Goal: Task Accomplishment & Management: Use online tool/utility

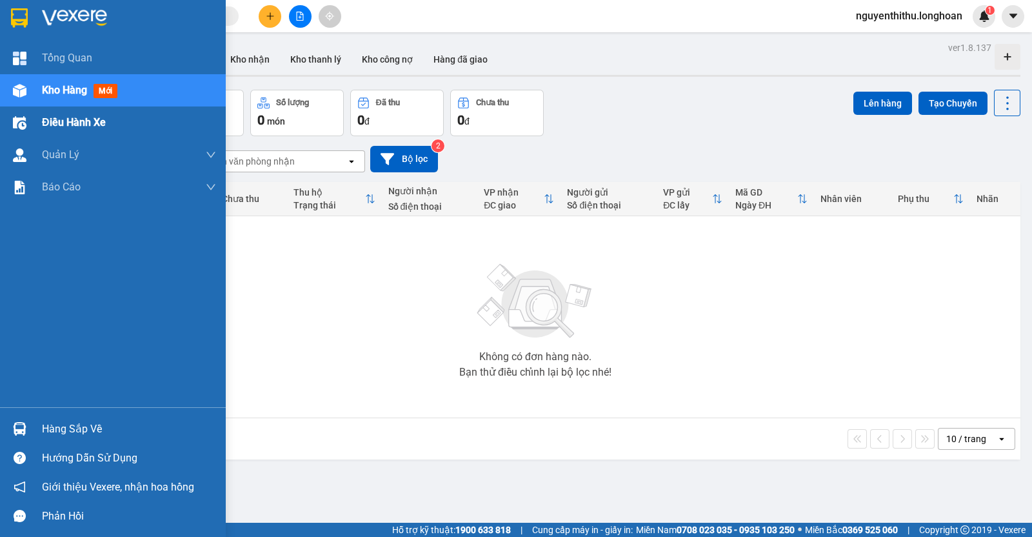
click at [85, 133] on div "Điều hành xe" at bounding box center [129, 122] width 174 height 32
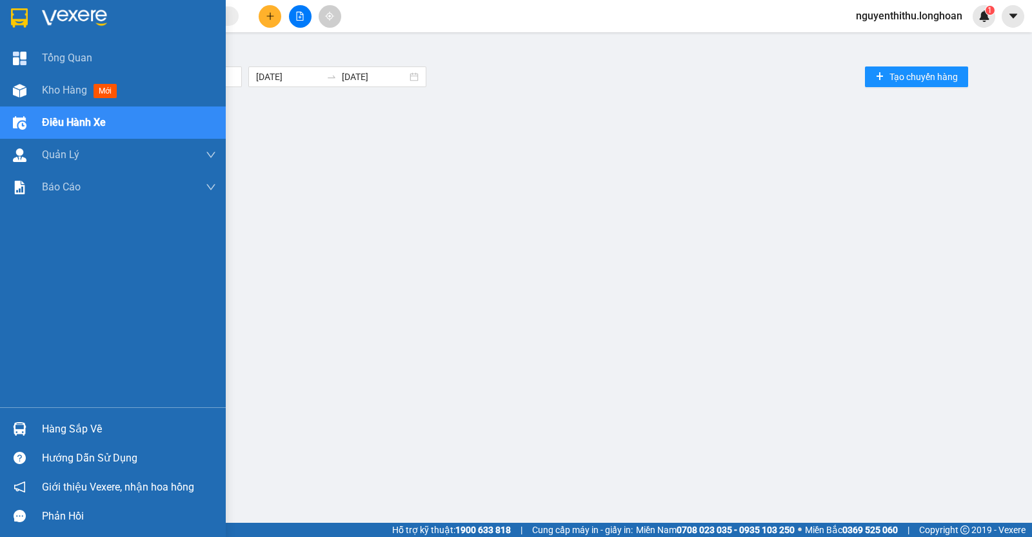
click at [132, 121] on div "Điều hành xe" at bounding box center [129, 122] width 174 height 32
click at [29, 126] on div at bounding box center [19, 123] width 23 height 23
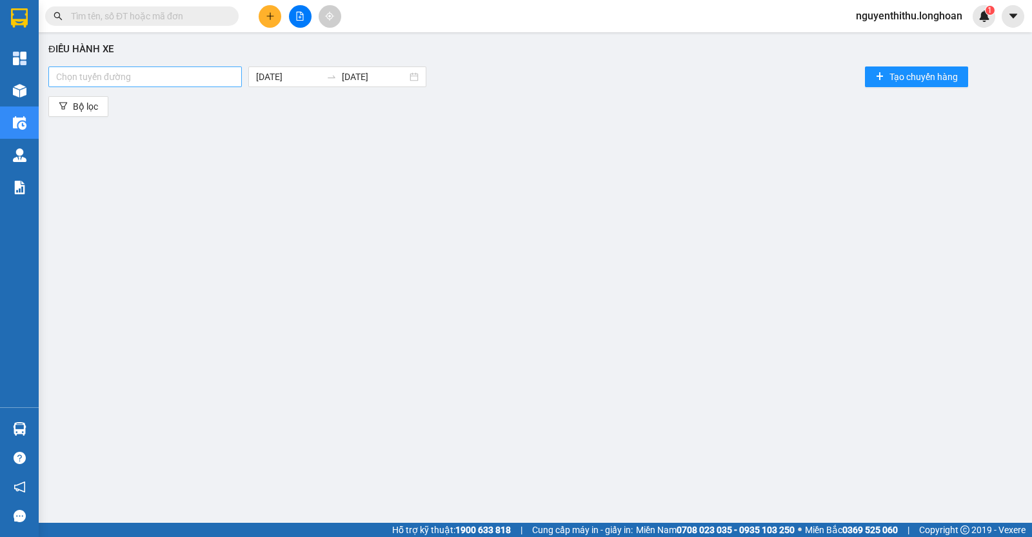
click at [148, 66] on div "Chọn tuyến đường" at bounding box center [144, 76] width 193 height 21
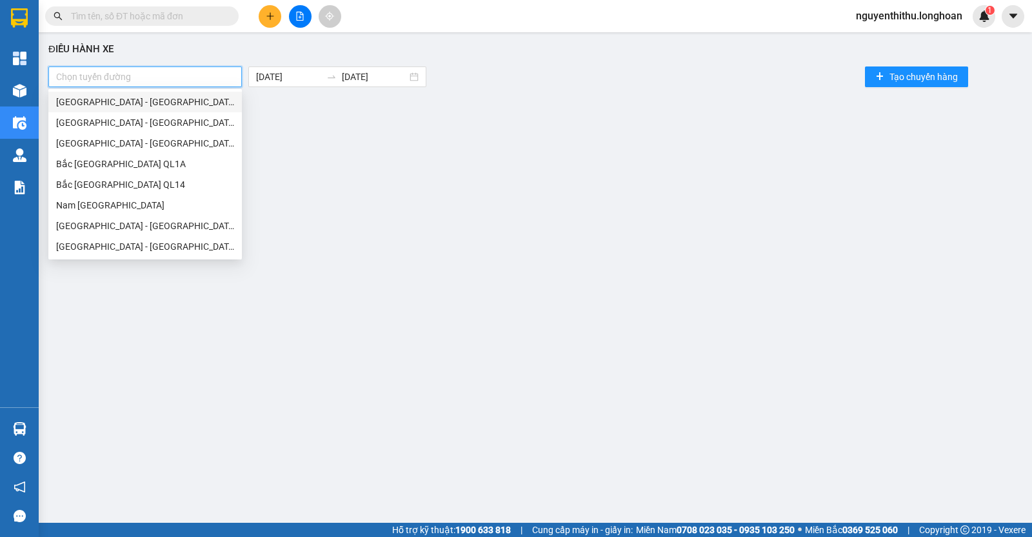
click at [144, 106] on div "[GEOGRAPHIC_DATA] - [GEOGRAPHIC_DATA]" at bounding box center [145, 102] width 178 height 14
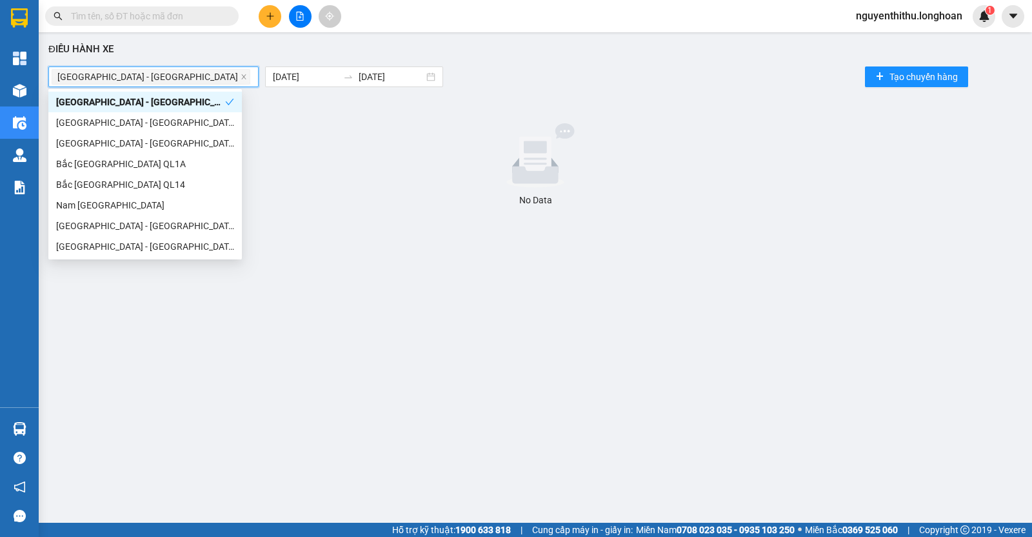
click at [143, 105] on div "[GEOGRAPHIC_DATA] - [GEOGRAPHIC_DATA]" at bounding box center [140, 102] width 169 height 14
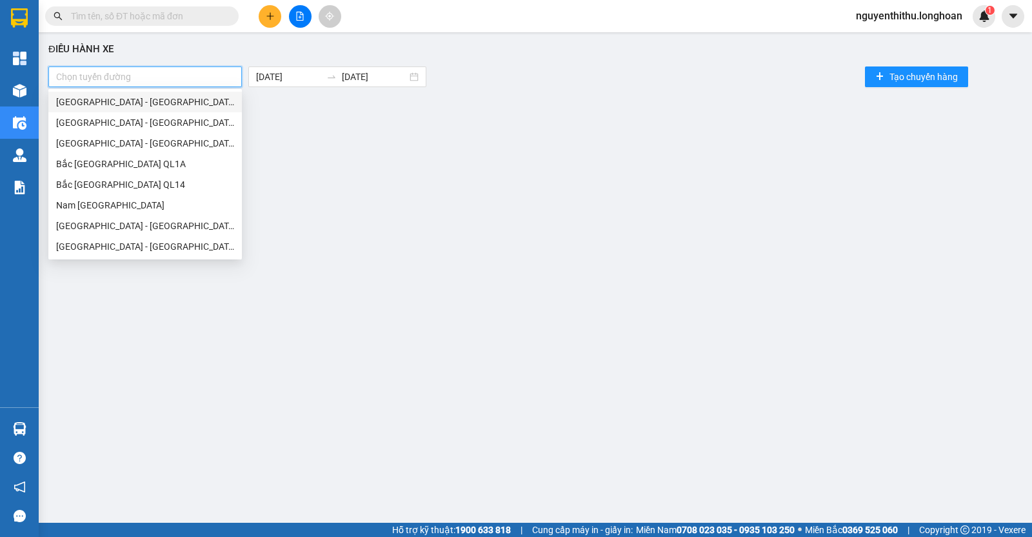
click at [143, 109] on div "[GEOGRAPHIC_DATA] - [GEOGRAPHIC_DATA]" at bounding box center [144, 102] width 193 height 21
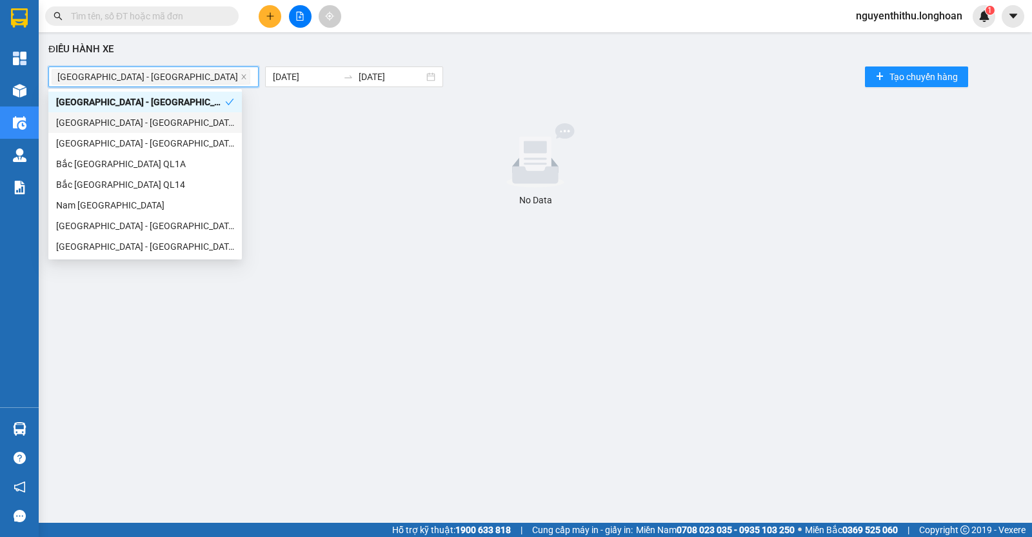
click at [148, 126] on div "[GEOGRAPHIC_DATA] - [GEOGRAPHIC_DATA] - [GEOGRAPHIC_DATA]" at bounding box center [145, 122] width 178 height 14
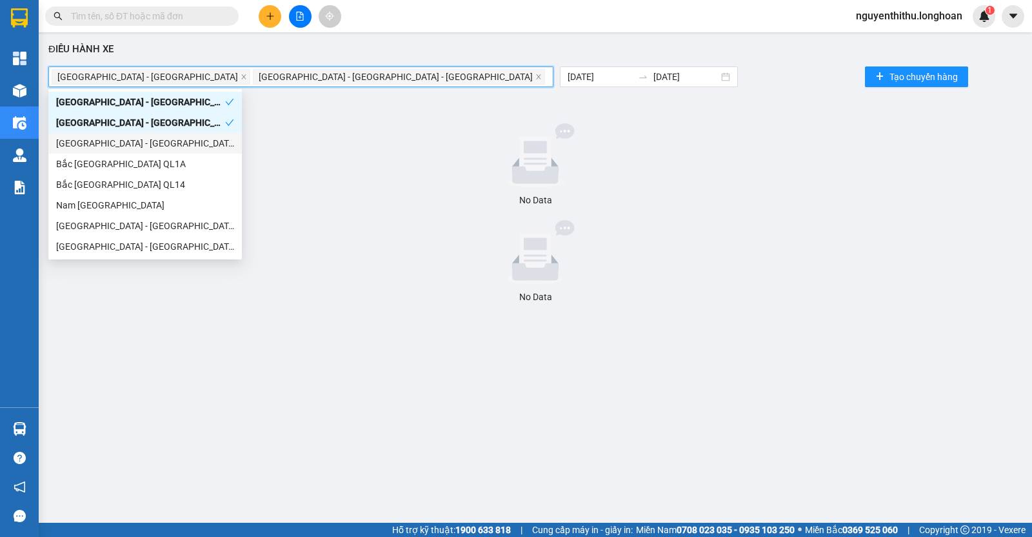
click at [147, 146] on div "[GEOGRAPHIC_DATA] - [GEOGRAPHIC_DATA]" at bounding box center [145, 143] width 178 height 14
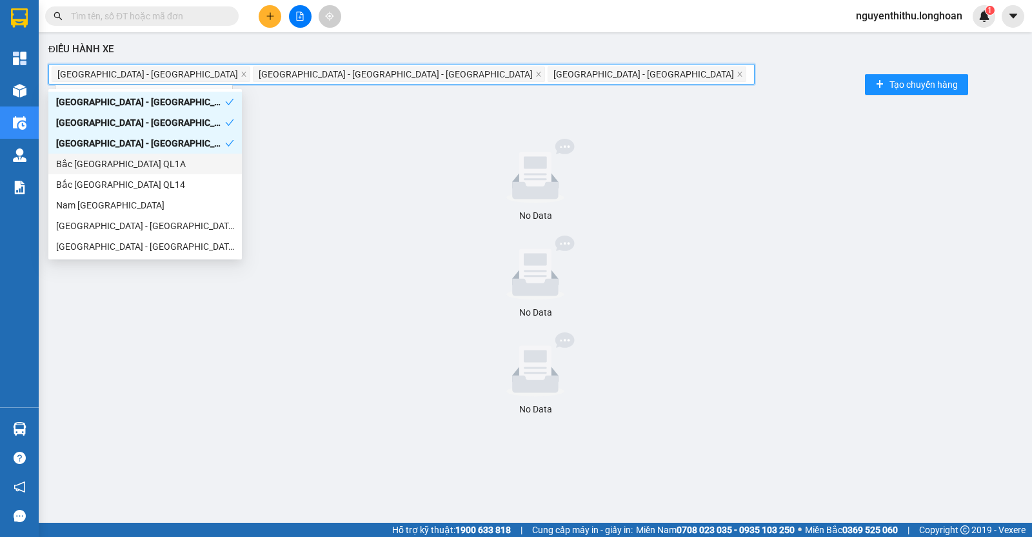
click at [143, 165] on div "Bắc [GEOGRAPHIC_DATA] QL1A" at bounding box center [145, 164] width 178 height 14
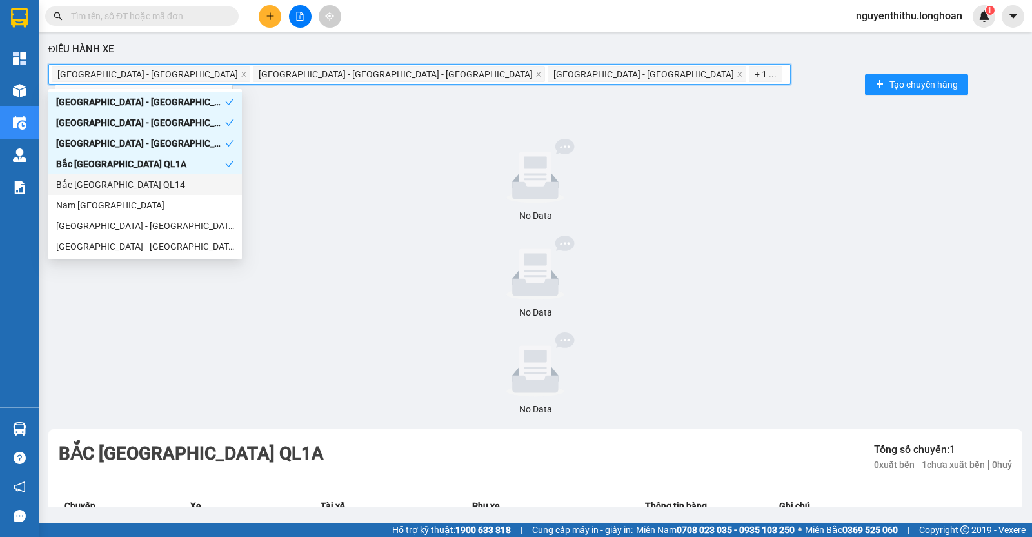
drag, startPoint x: 143, startPoint y: 189, endPoint x: 139, endPoint y: 224, distance: 35.0
click at [143, 194] on div "[GEOGRAPHIC_DATA] - [GEOGRAPHIC_DATA] [GEOGRAPHIC_DATA] - [GEOGRAPHIC_DATA] - […" at bounding box center [144, 195] width 193 height 206
click at [135, 188] on div "Bắc [GEOGRAPHIC_DATA] QL14" at bounding box center [145, 184] width 178 height 14
click at [139, 208] on div "Nam [GEOGRAPHIC_DATA]" at bounding box center [145, 205] width 178 height 14
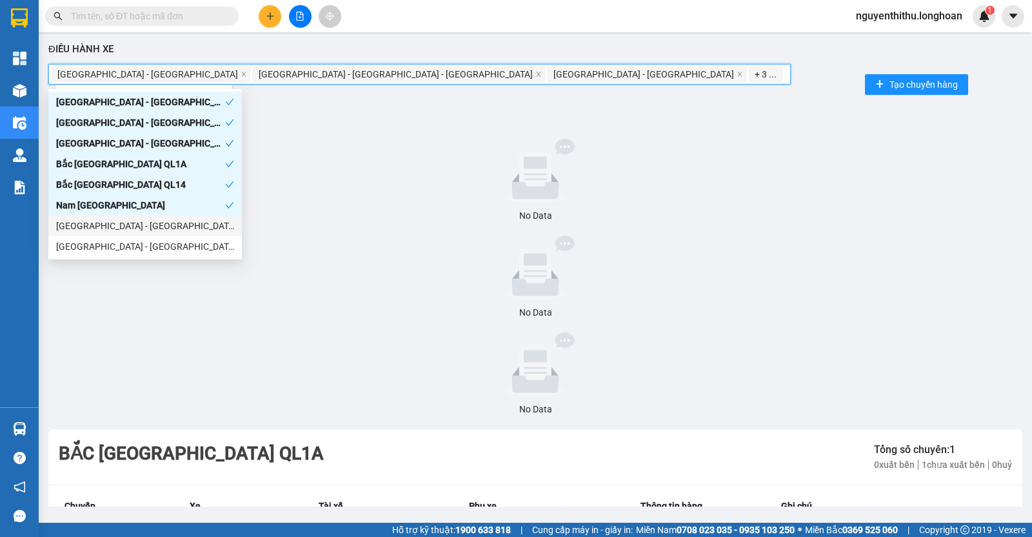
click at [139, 224] on div "[GEOGRAPHIC_DATA] - [GEOGRAPHIC_DATA]" at bounding box center [145, 226] width 178 height 14
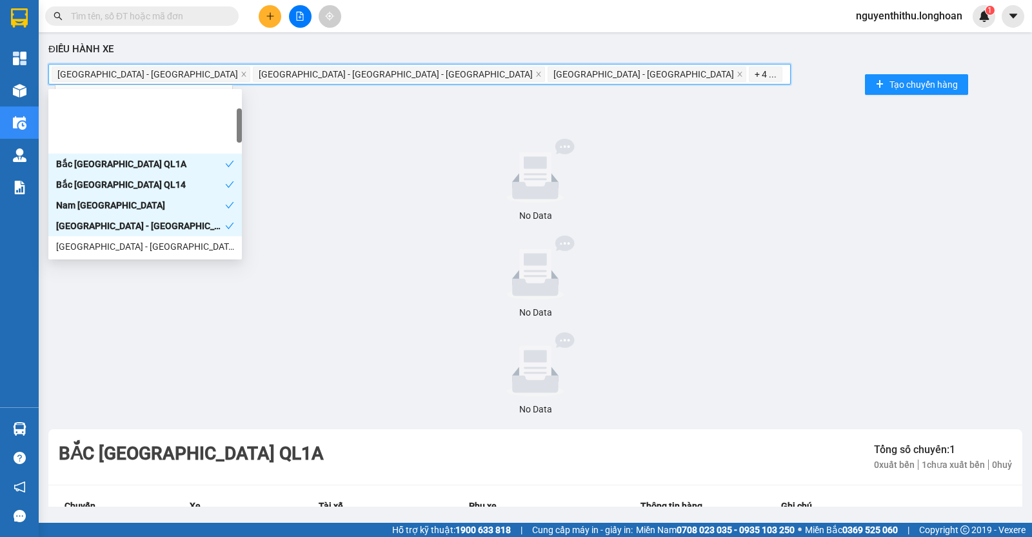
scroll to position [80, 0]
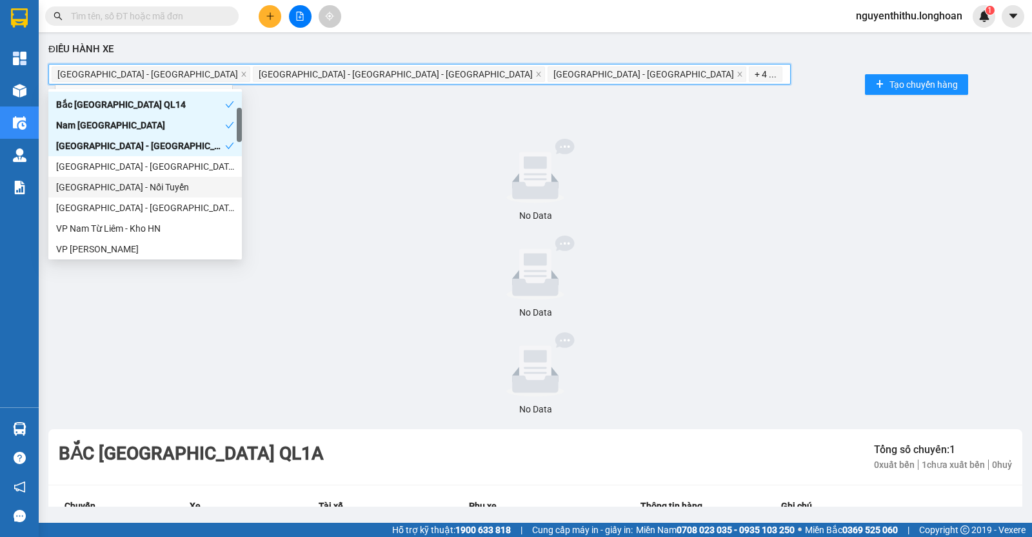
click at [142, 177] on div "[GEOGRAPHIC_DATA] - Nối Tuyến" at bounding box center [144, 187] width 193 height 21
click at [142, 163] on div "[GEOGRAPHIC_DATA] - [GEOGRAPHIC_DATA]" at bounding box center [145, 166] width 178 height 14
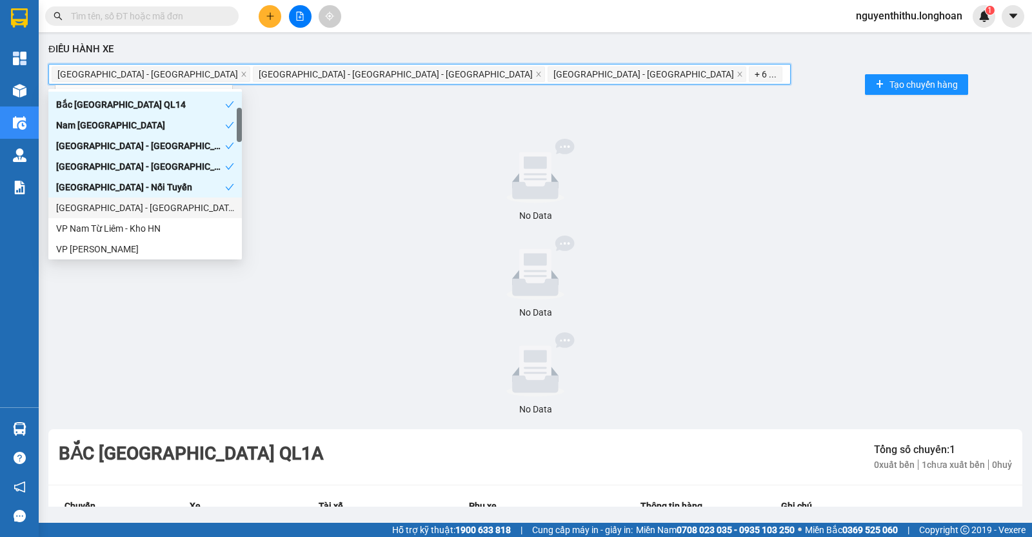
click at [142, 211] on div "[GEOGRAPHIC_DATA] - [GEOGRAPHIC_DATA]" at bounding box center [145, 208] width 178 height 14
click at [142, 236] on div "VP Nam Từ Liêm - Kho HN" at bounding box center [144, 228] width 193 height 21
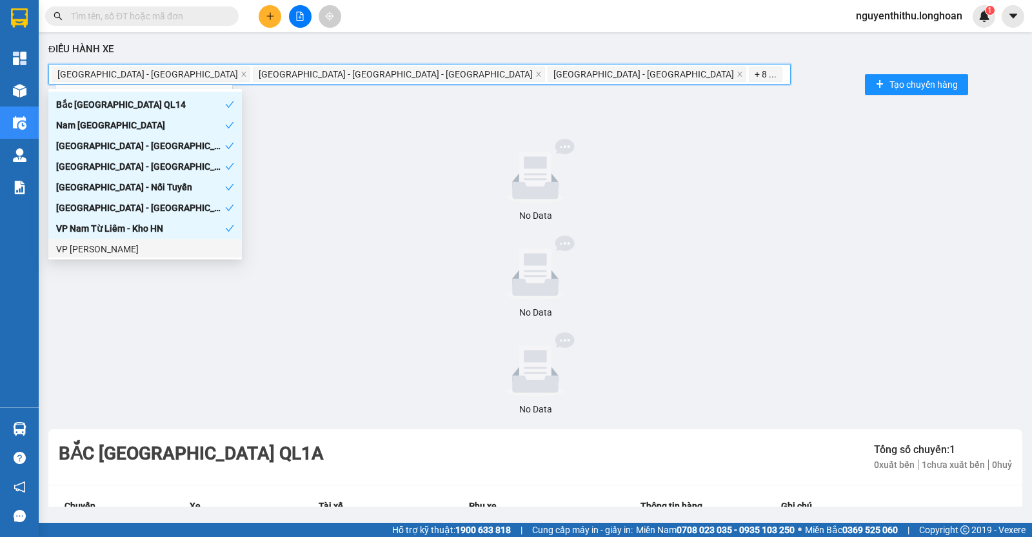
click at [142, 250] on div "VP [PERSON_NAME]" at bounding box center [145, 249] width 178 height 14
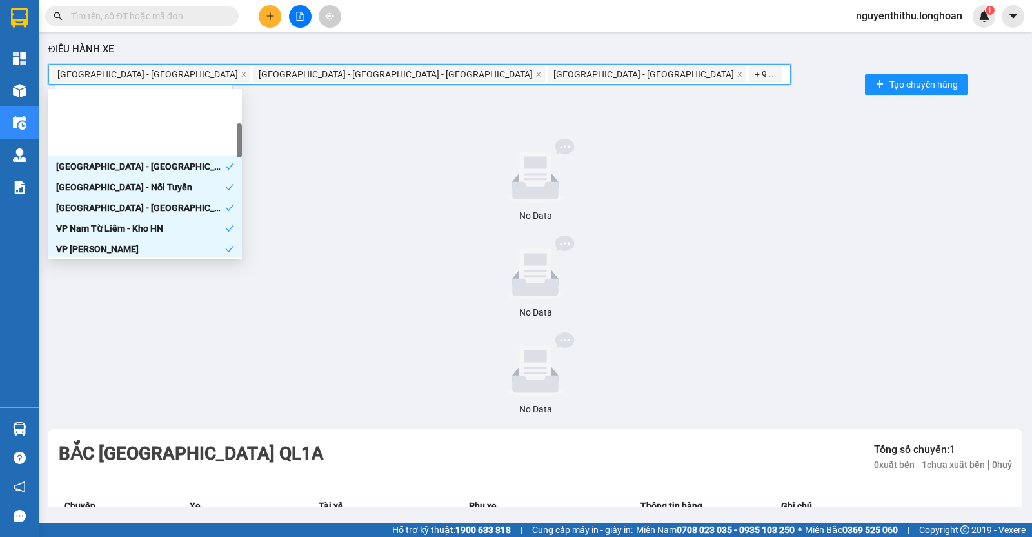
scroll to position [161, 0]
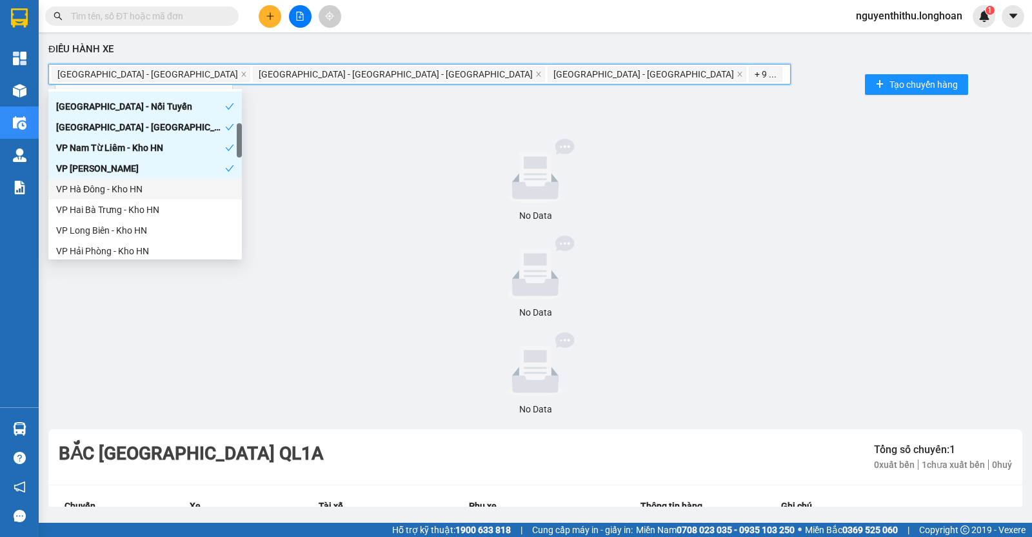
click at [152, 193] on div "VP Hà Đông - Kho HN" at bounding box center [145, 189] width 178 height 14
click at [149, 212] on div "VP Hai Bà Trưng - Kho HN" at bounding box center [145, 209] width 178 height 14
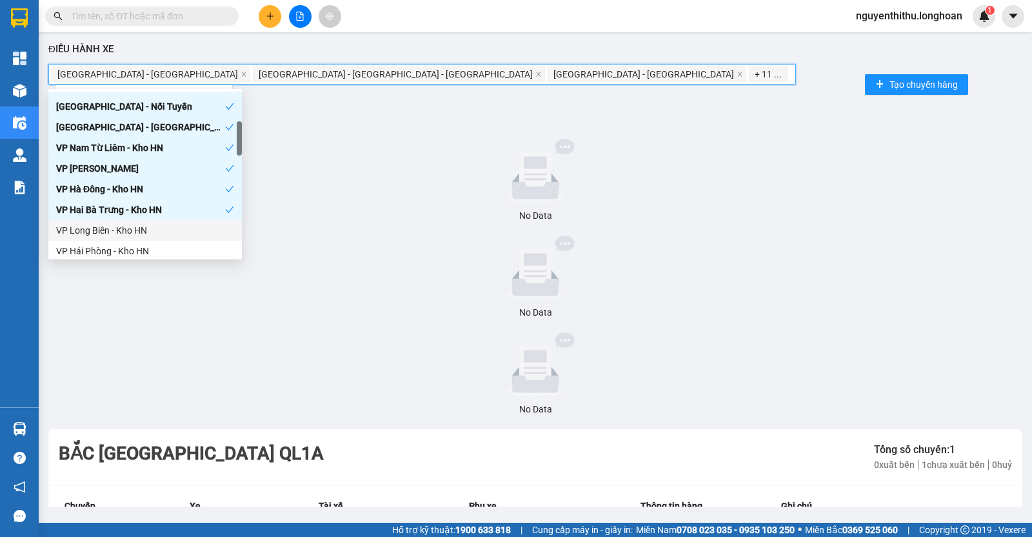
click at [155, 223] on div "VP Long Biên - Kho HN" at bounding box center [145, 230] width 178 height 14
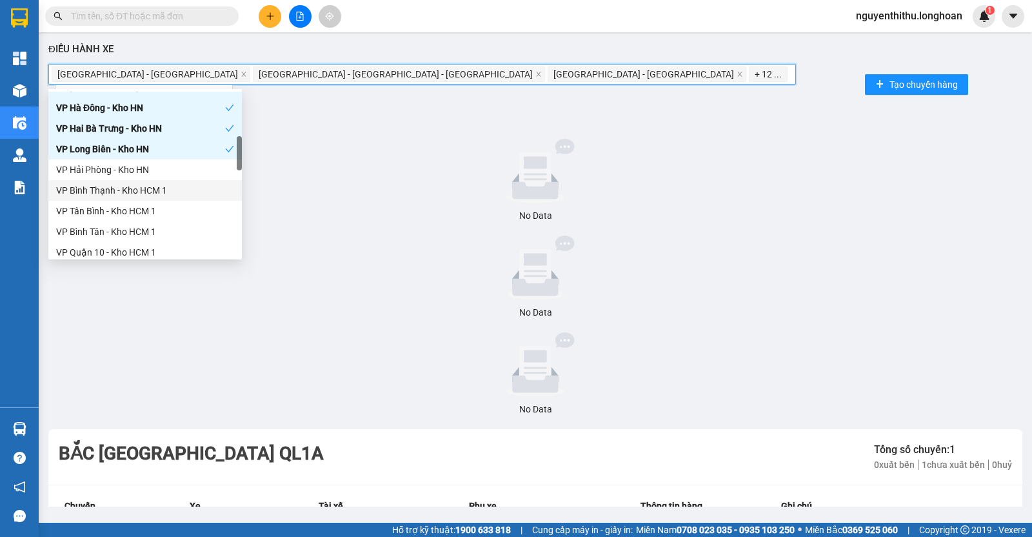
click at [155, 182] on div "VP Bình Thạnh - Kho HCM 1" at bounding box center [144, 190] width 193 height 21
click at [153, 164] on div "VP Hải Phòng - Kho HN" at bounding box center [145, 170] width 178 height 14
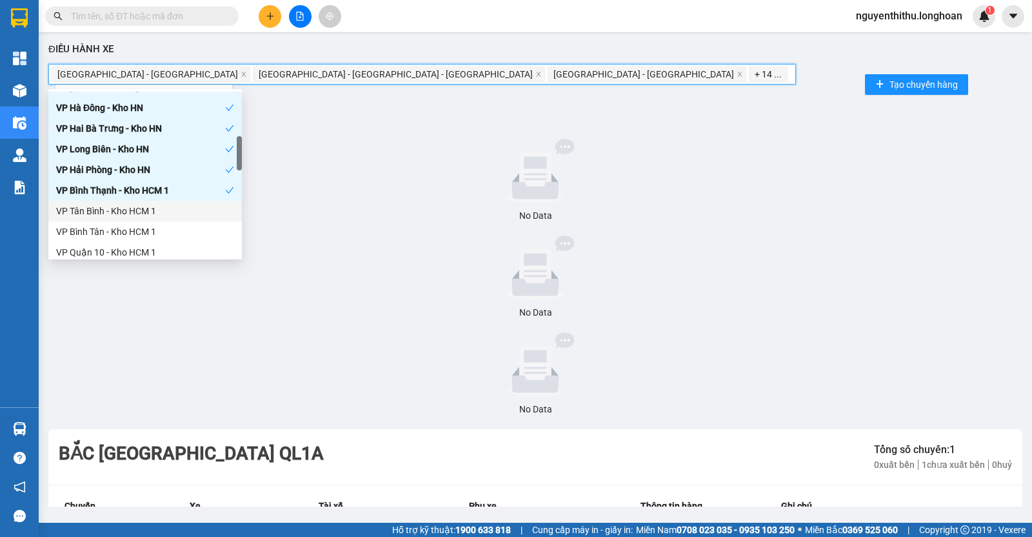
click at [167, 215] on div "VP Tân Bình - Kho HCM 1" at bounding box center [145, 211] width 178 height 14
click at [171, 230] on div "VP Bình Tân - Kho HCM 1" at bounding box center [145, 231] width 178 height 14
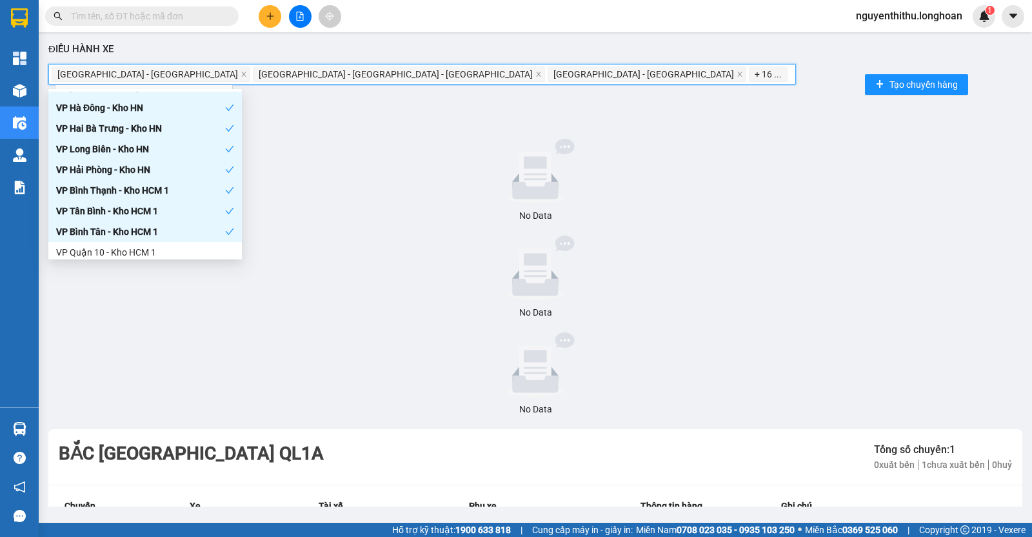
scroll to position [322, 0]
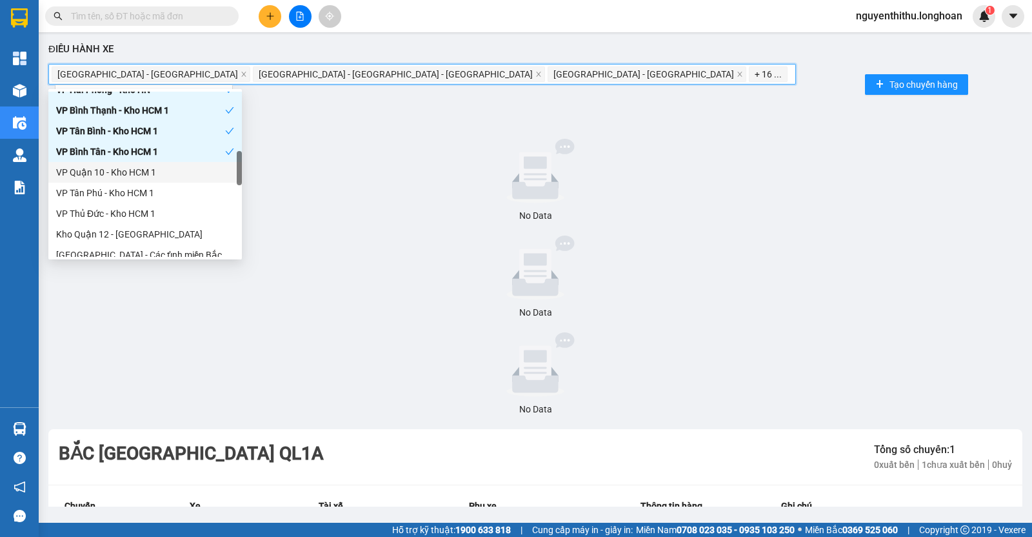
click at [173, 178] on div "VP Quận 10 - Kho HCM 1" at bounding box center [145, 172] width 178 height 14
click at [181, 190] on div "VP Tân Phú - Kho HCM 1" at bounding box center [145, 193] width 178 height 14
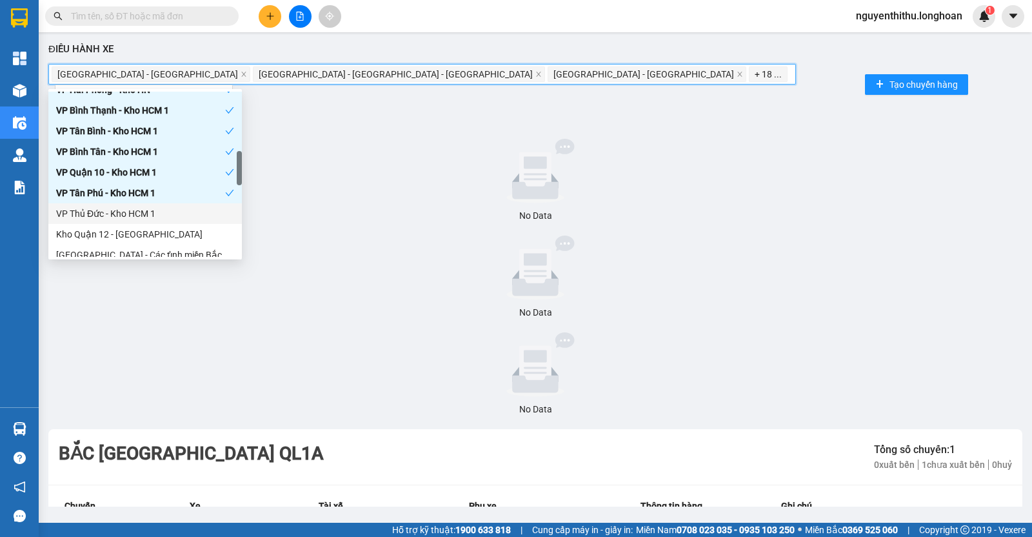
click at [181, 221] on div "VP Thủ Đức - Kho HCM 1" at bounding box center [144, 213] width 193 height 21
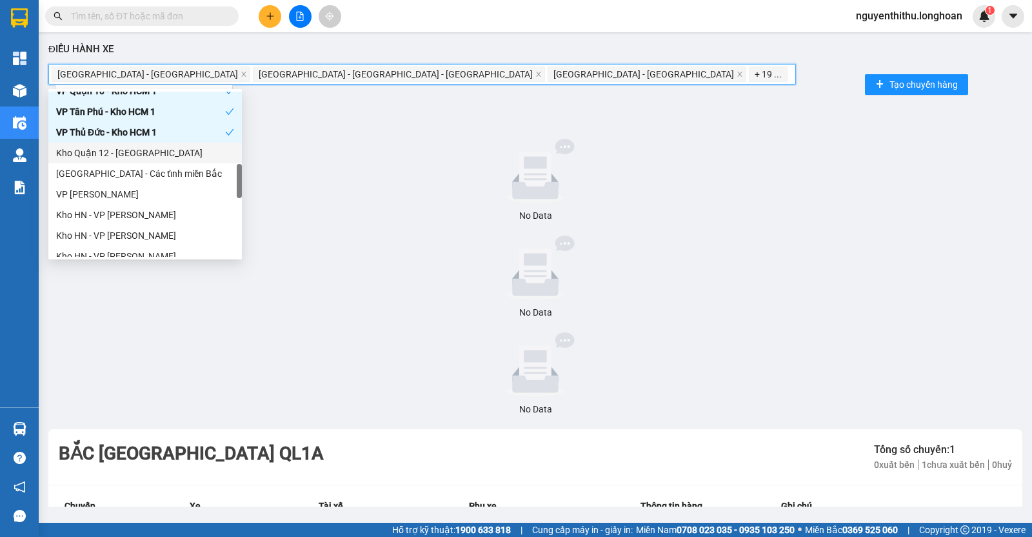
click at [173, 162] on div "Kho Quận 12 - [GEOGRAPHIC_DATA]" at bounding box center [144, 153] width 193 height 21
click at [173, 180] on div "[GEOGRAPHIC_DATA] - Các tỉnh miền Bắc" at bounding box center [145, 173] width 178 height 14
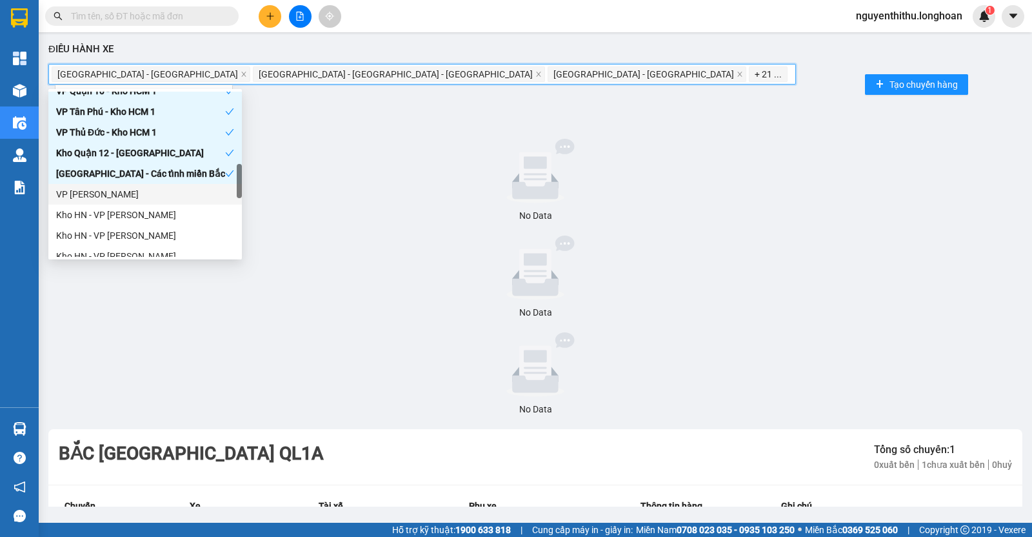
click at [175, 188] on div "VP [PERSON_NAME]" at bounding box center [145, 194] width 178 height 14
click at [175, 221] on div "Kho HN - VP [PERSON_NAME]" at bounding box center [145, 215] width 178 height 14
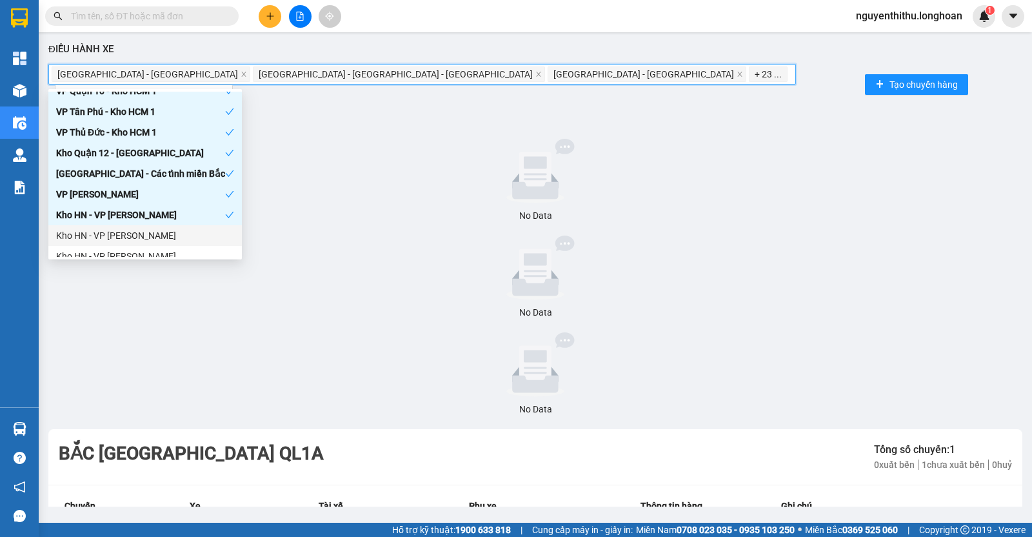
click at [175, 241] on div "Kho HN - VP [PERSON_NAME]" at bounding box center [145, 235] width 178 height 14
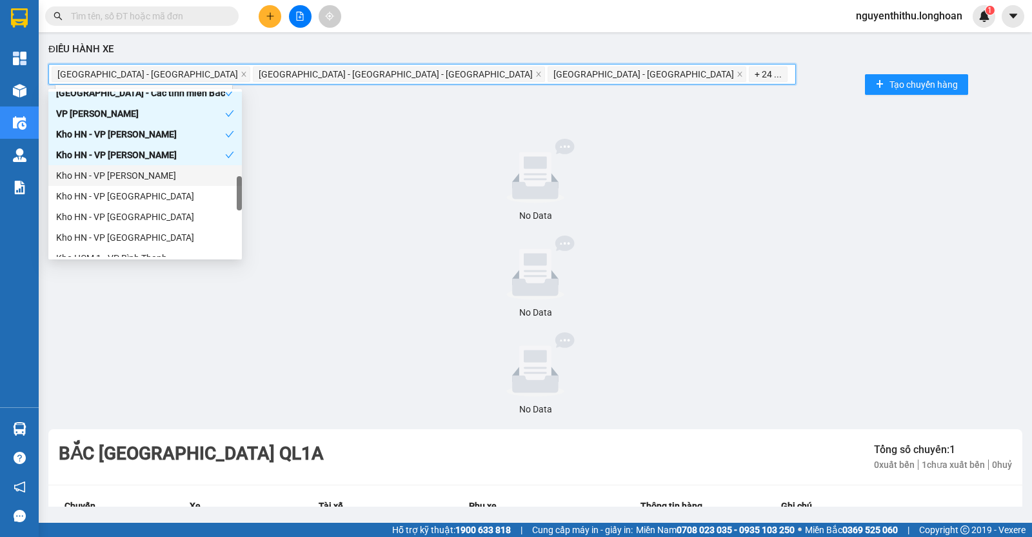
click at [174, 179] on div "Kho HN - VP [PERSON_NAME]" at bounding box center [145, 175] width 178 height 14
click at [174, 200] on div "Kho HN - VP [GEOGRAPHIC_DATA]" at bounding box center [145, 196] width 178 height 14
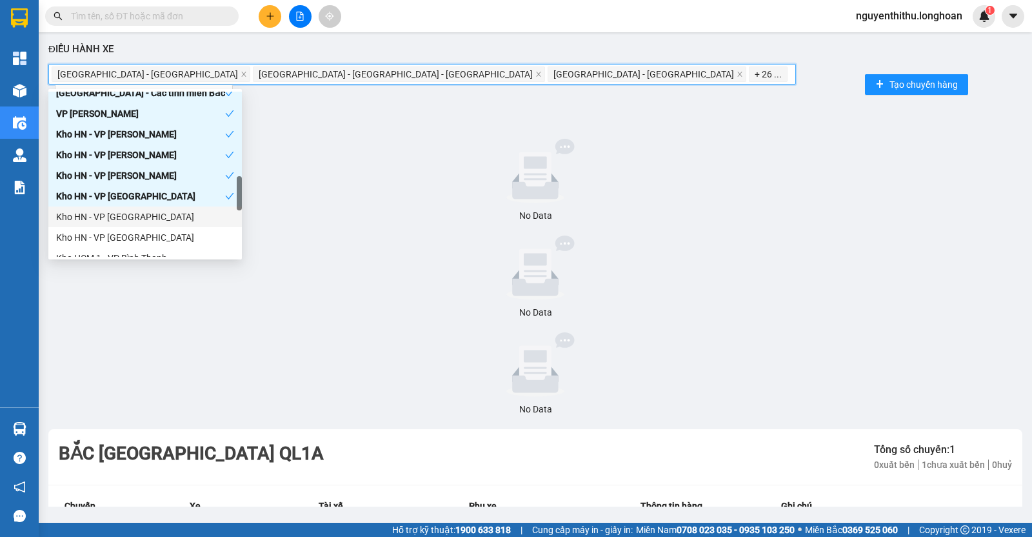
click at [175, 216] on div "Kho HN - VP [GEOGRAPHIC_DATA]" at bounding box center [145, 217] width 178 height 14
click at [166, 243] on div "Kho HN - VP [GEOGRAPHIC_DATA]" at bounding box center [145, 237] width 178 height 14
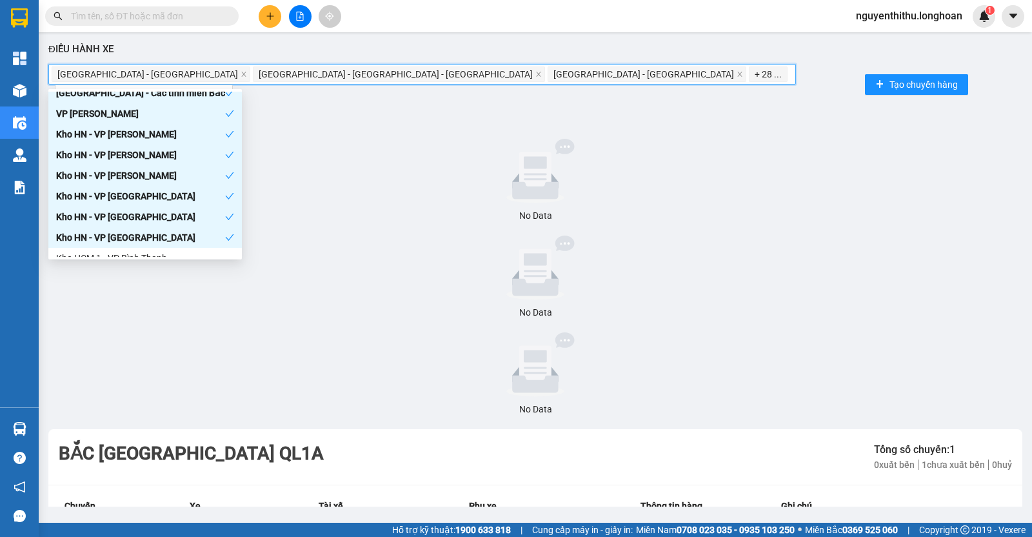
click at [168, 246] on div "Kho HN - VP [GEOGRAPHIC_DATA]" at bounding box center [144, 237] width 193 height 21
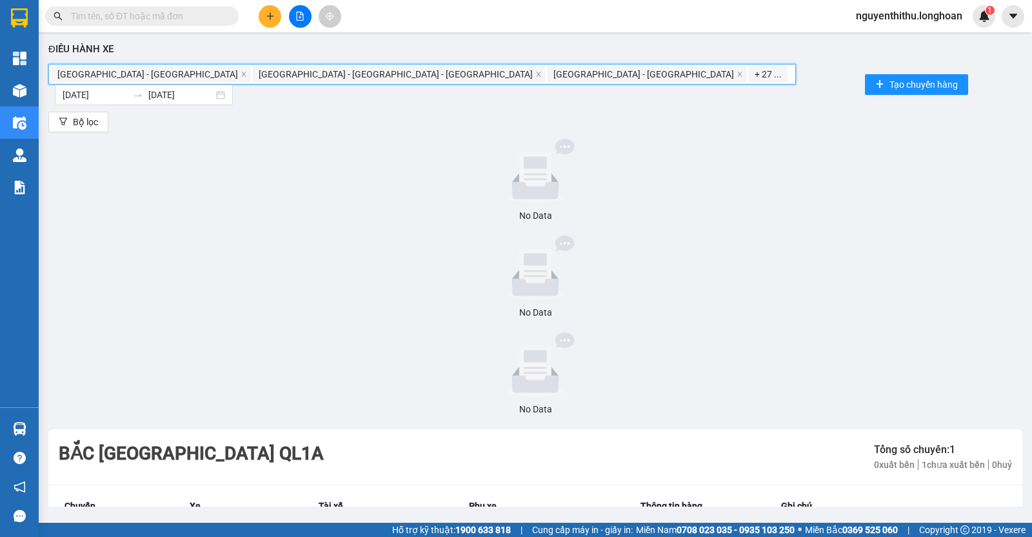
click at [420, 74] on div "[GEOGRAPHIC_DATA] - [GEOGRAPHIC_DATA] [GEOGRAPHIC_DATA] - [GEOGRAPHIC_DATA] - […" at bounding box center [421, 74] width 747 height 21
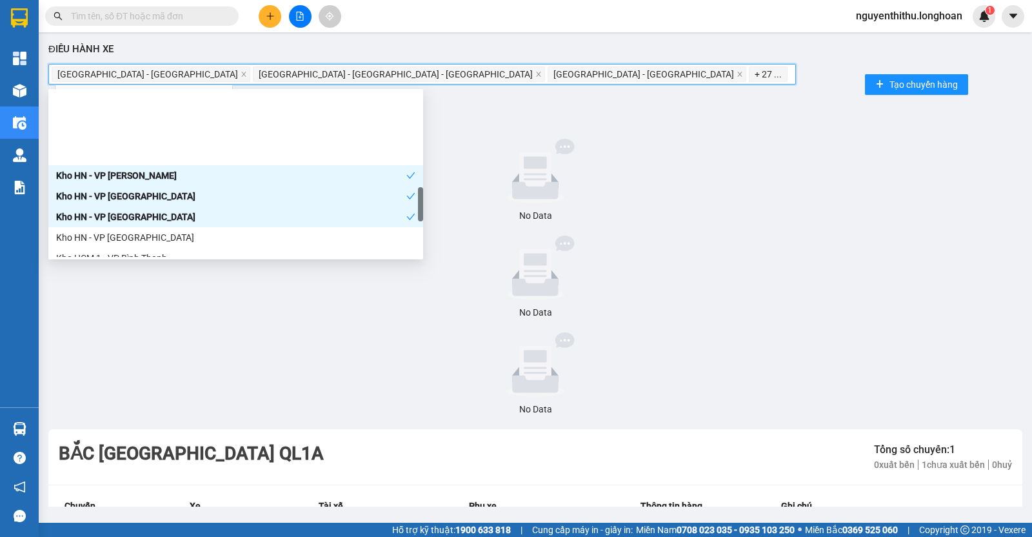
scroll to position [564, 0]
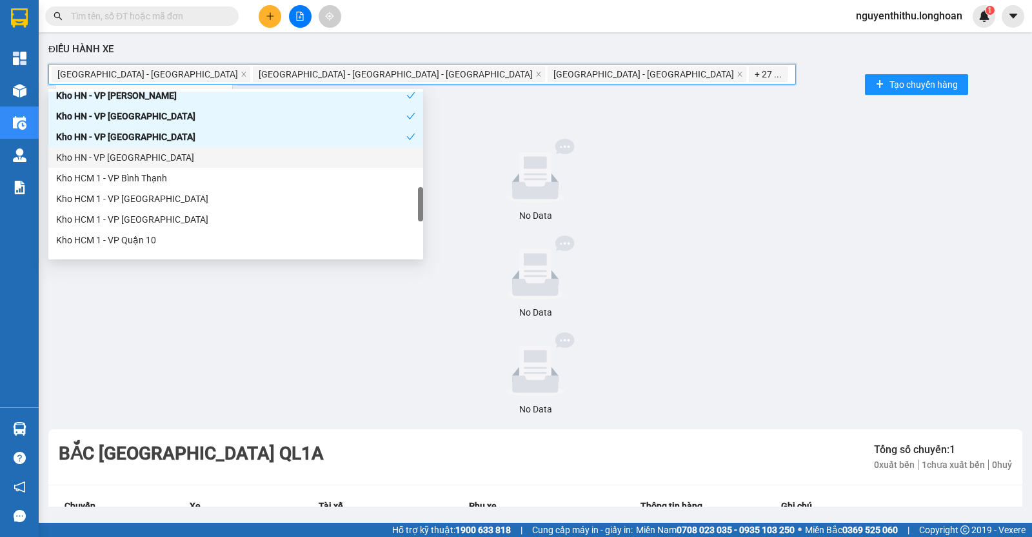
click at [186, 161] on div "Kho HN - VP [GEOGRAPHIC_DATA]" at bounding box center [235, 157] width 359 height 14
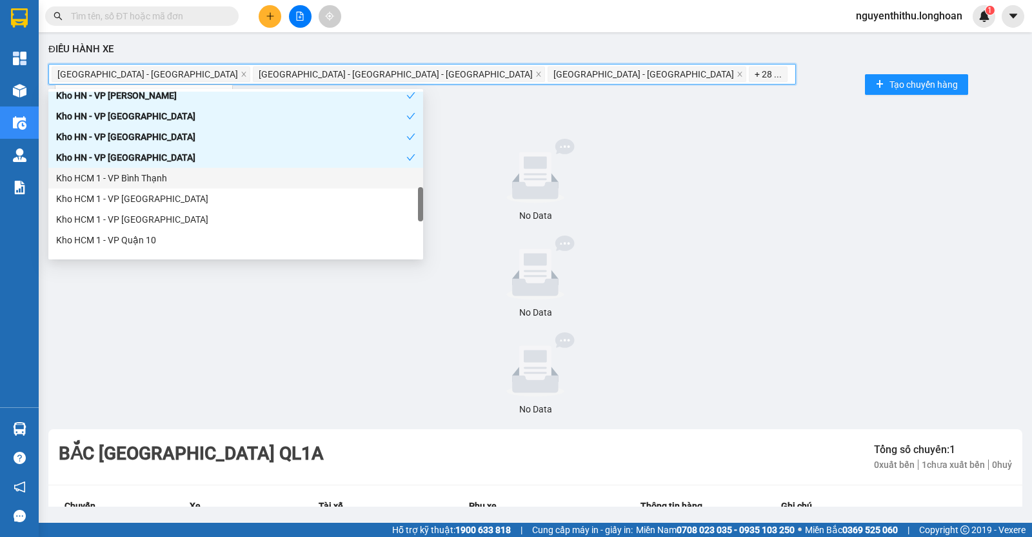
click at [192, 175] on div "Kho HCM 1 - VP Bình Thạnh" at bounding box center [235, 178] width 359 height 14
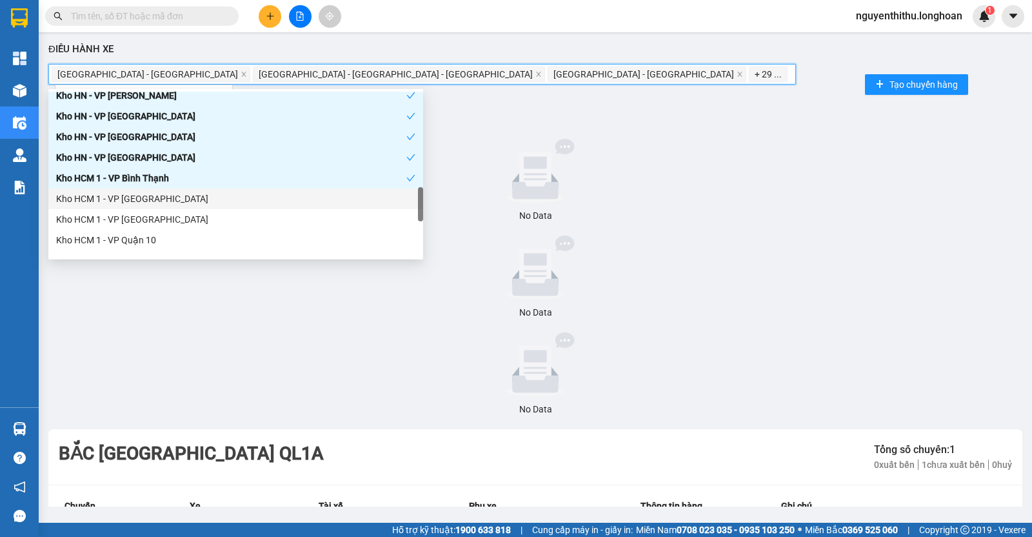
click at [195, 192] on div "Kho HCM 1 - VP [GEOGRAPHIC_DATA]" at bounding box center [235, 199] width 359 height 14
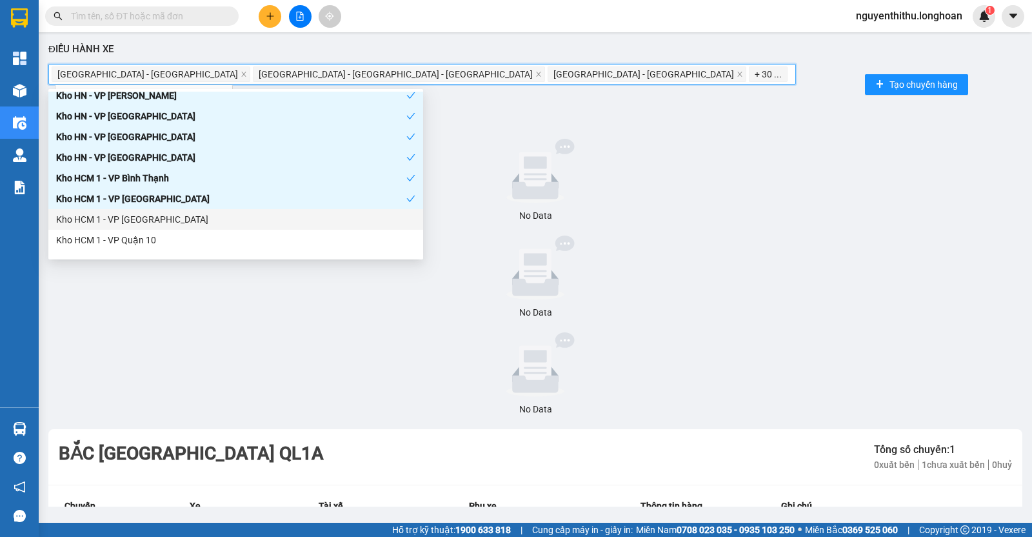
click at [195, 215] on div "Kho HCM 1 - VP [GEOGRAPHIC_DATA]" at bounding box center [235, 219] width 359 height 14
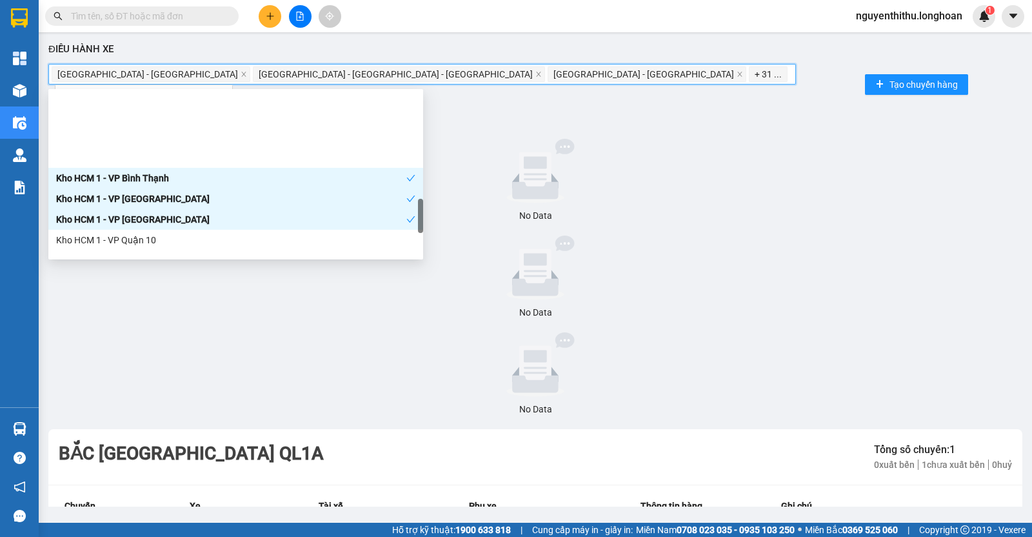
scroll to position [644, 0]
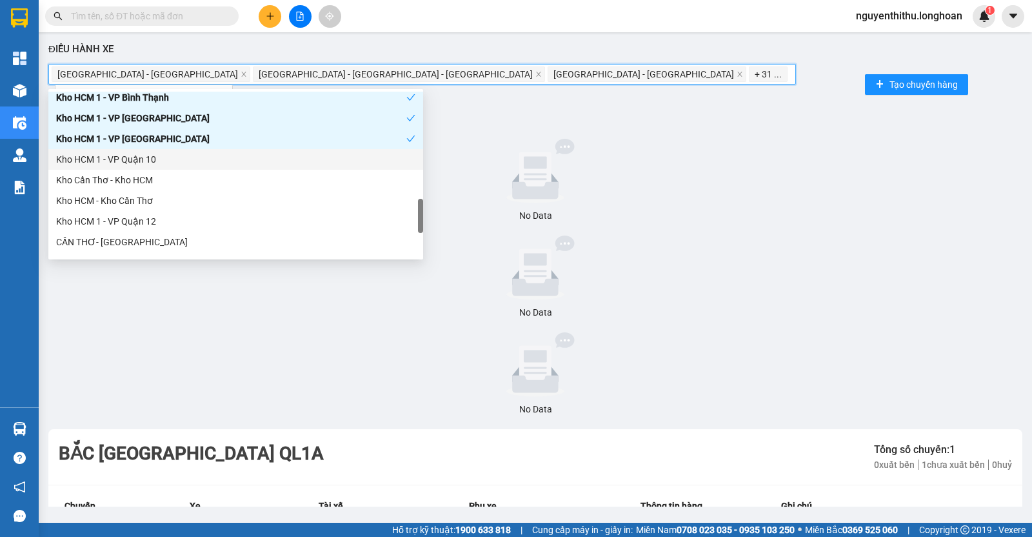
click at [191, 165] on div "Kho HCM 1 - VP Quận 10" at bounding box center [235, 159] width 359 height 14
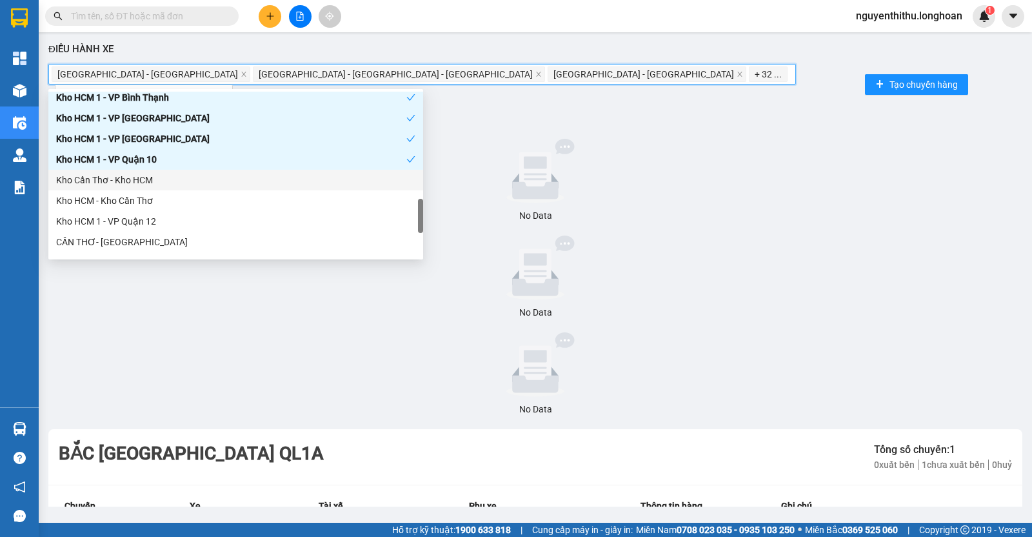
click at [191, 181] on div "Kho Cần Thơ - Kho HCM" at bounding box center [235, 180] width 359 height 14
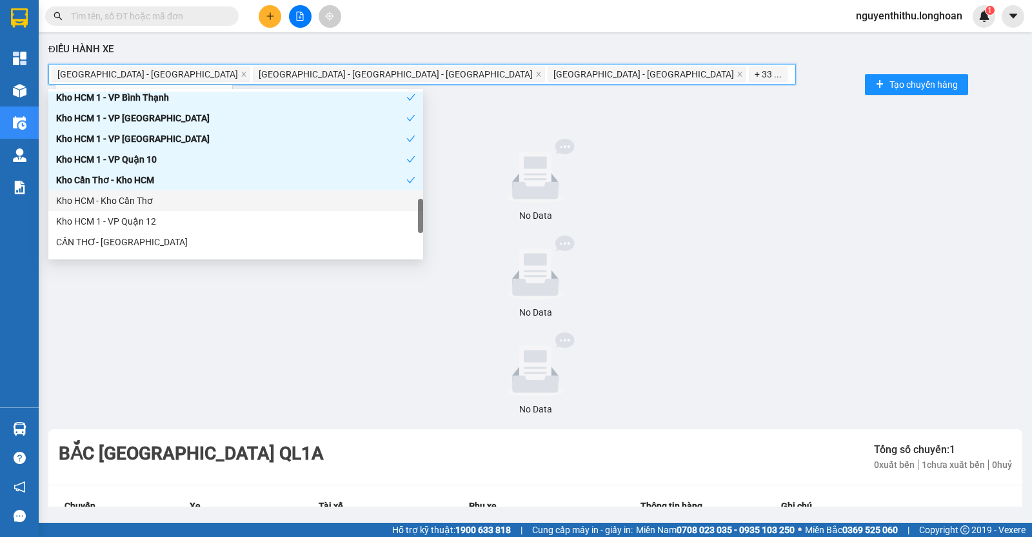
click at [190, 200] on div "Kho HCM - Kho Cần Thơ" at bounding box center [235, 200] width 359 height 14
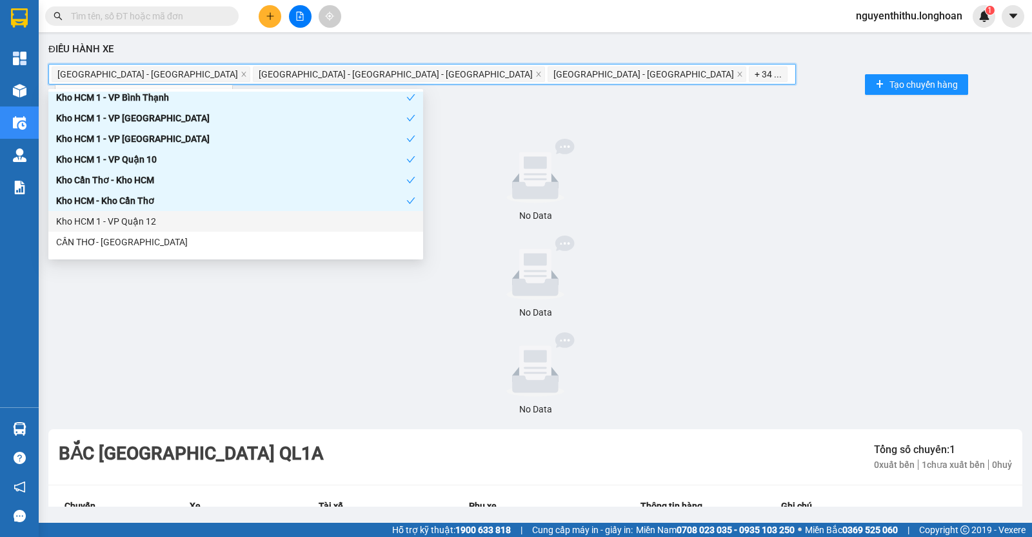
click at [187, 219] on div "Kho HCM 1 - VP Quận 12" at bounding box center [235, 221] width 359 height 14
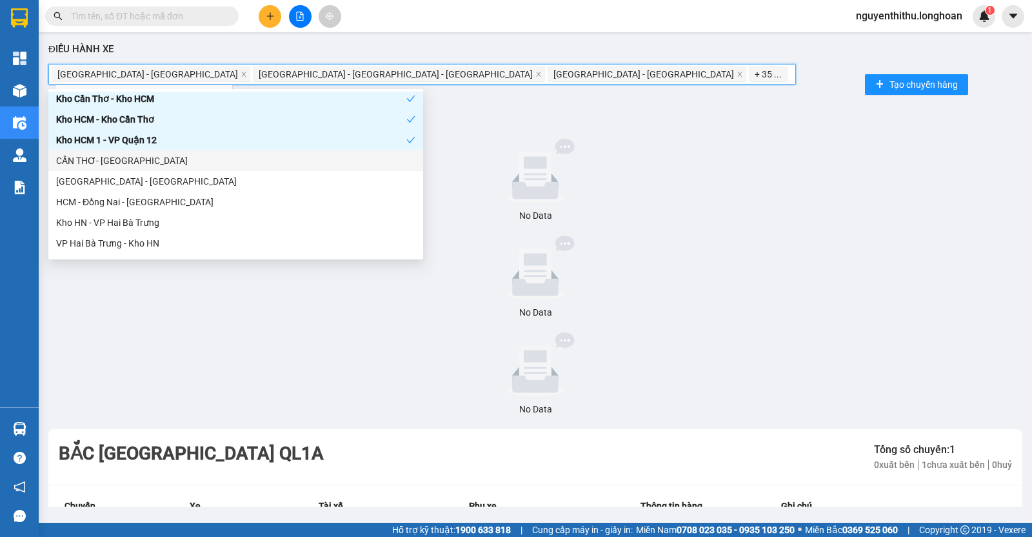
click at [156, 157] on div "CẦN THƠ- [GEOGRAPHIC_DATA]" at bounding box center [235, 160] width 359 height 14
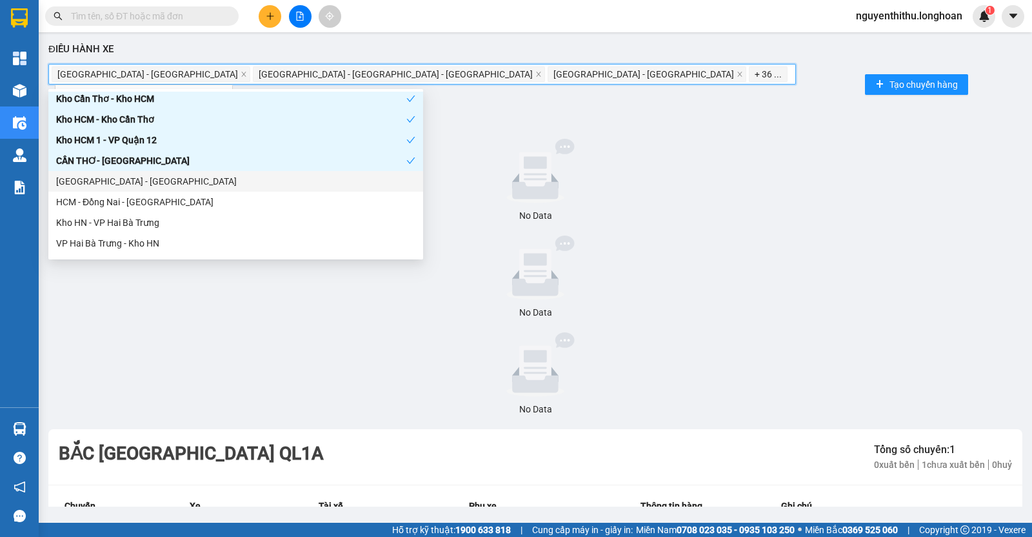
click at [159, 173] on div "[GEOGRAPHIC_DATA] - [GEOGRAPHIC_DATA]" at bounding box center [235, 181] width 375 height 21
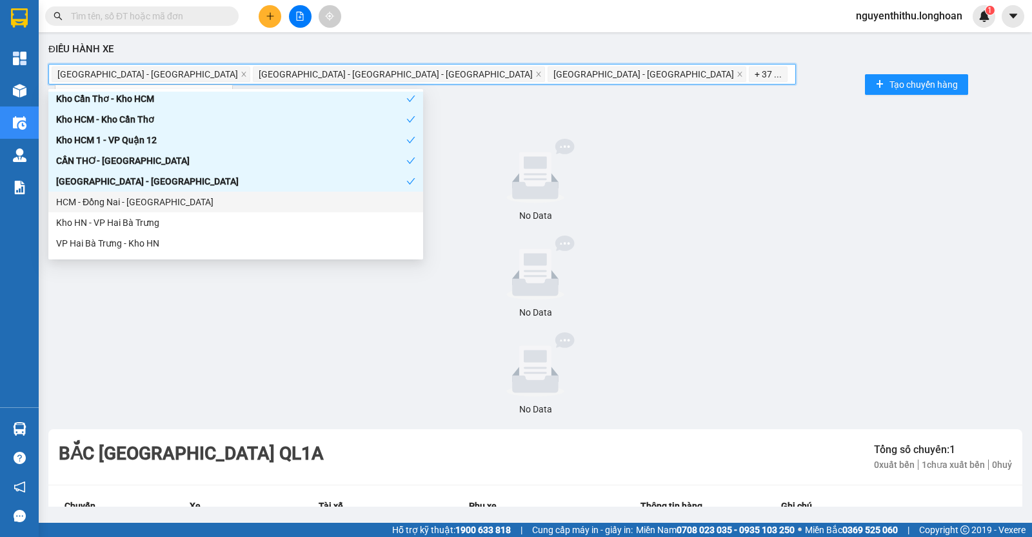
click at [156, 206] on div "HCM - Đồng Nai - [GEOGRAPHIC_DATA]" at bounding box center [235, 202] width 359 height 14
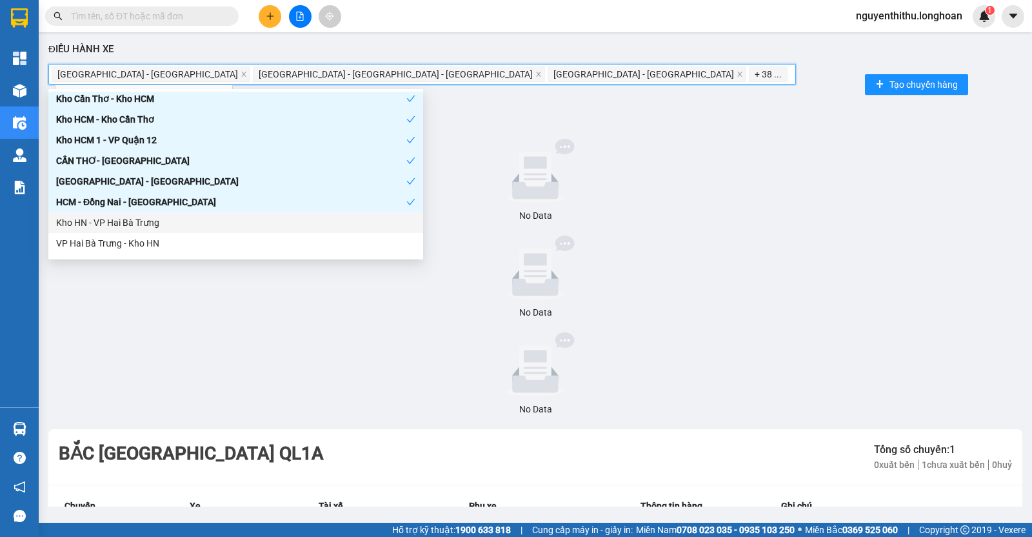
click at [155, 223] on div "Kho HN - VP Hai Bà Trưng" at bounding box center [235, 222] width 359 height 14
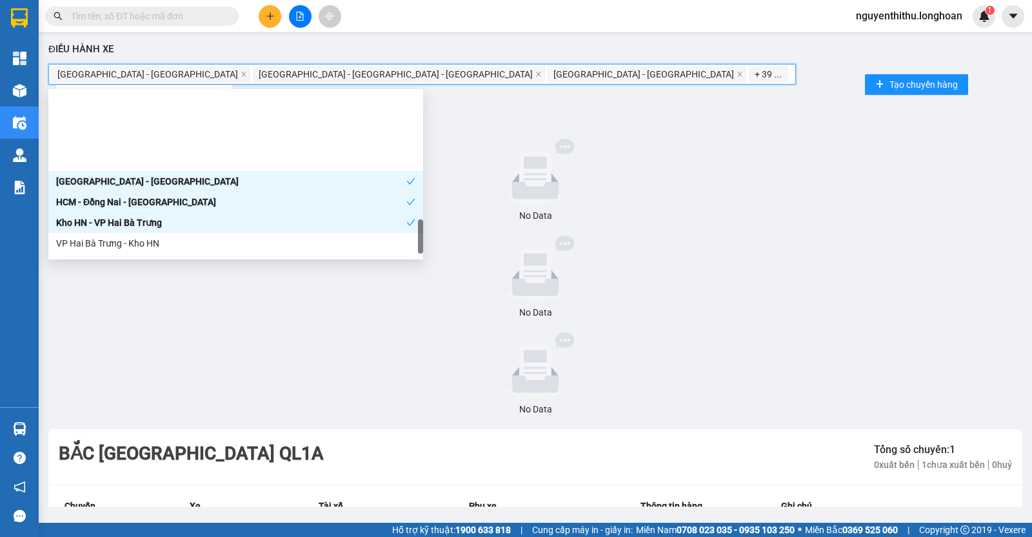
scroll to position [806, 0]
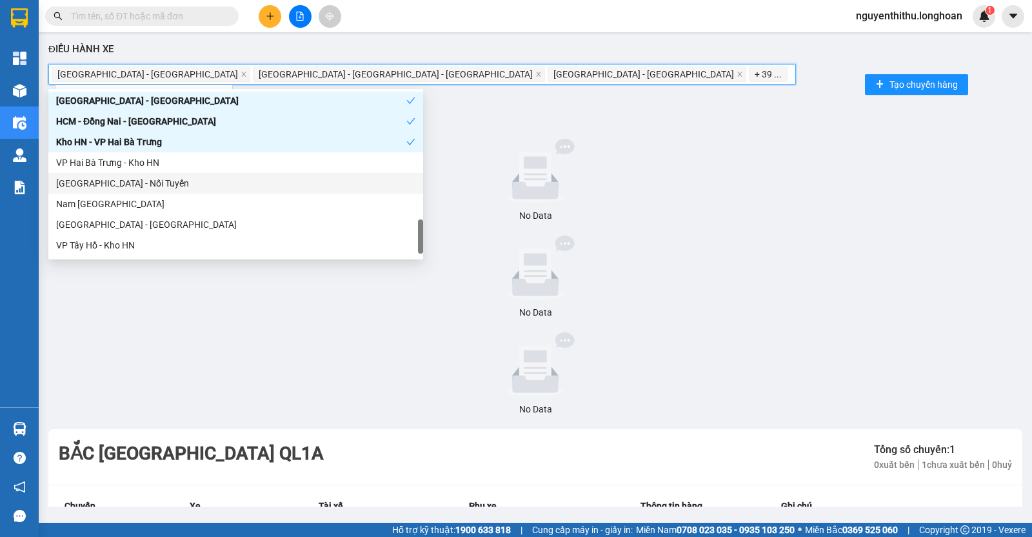
click at [158, 173] on div "[GEOGRAPHIC_DATA] - Nối Tuyến" at bounding box center [235, 183] width 375 height 21
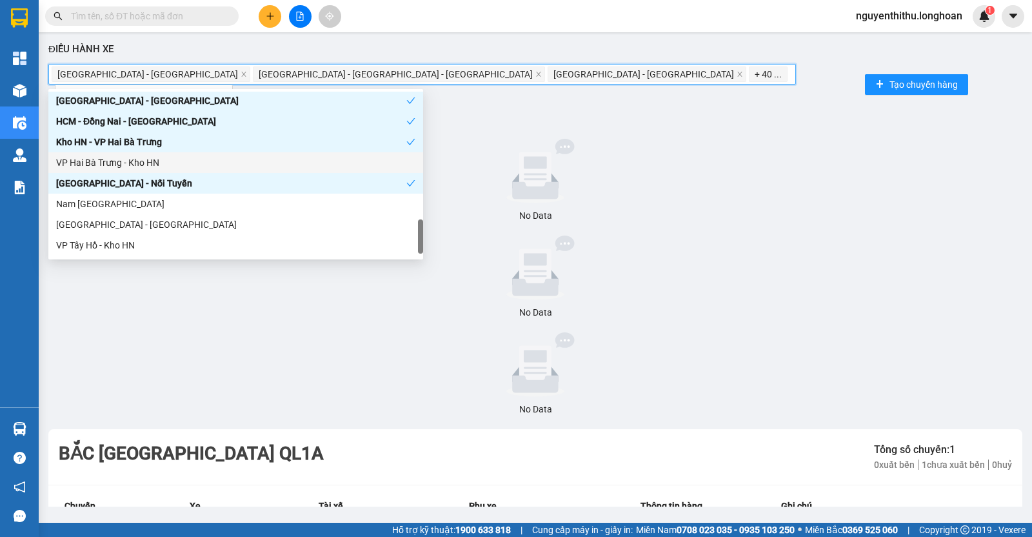
click at [161, 155] on div "VP Hai Bà Trưng - Kho HN" at bounding box center [235, 162] width 359 height 14
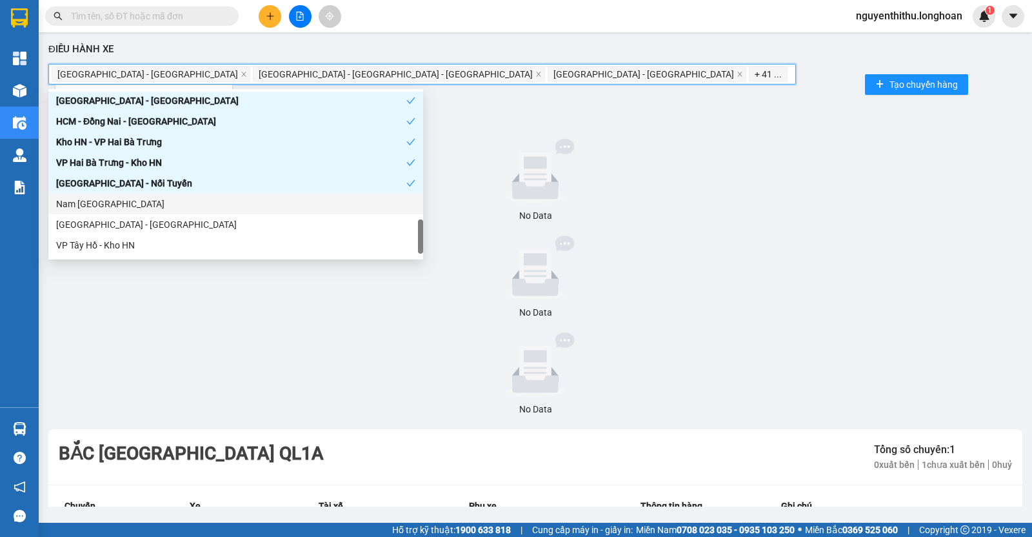
click at [163, 195] on div "Nam [GEOGRAPHIC_DATA]" at bounding box center [235, 203] width 375 height 21
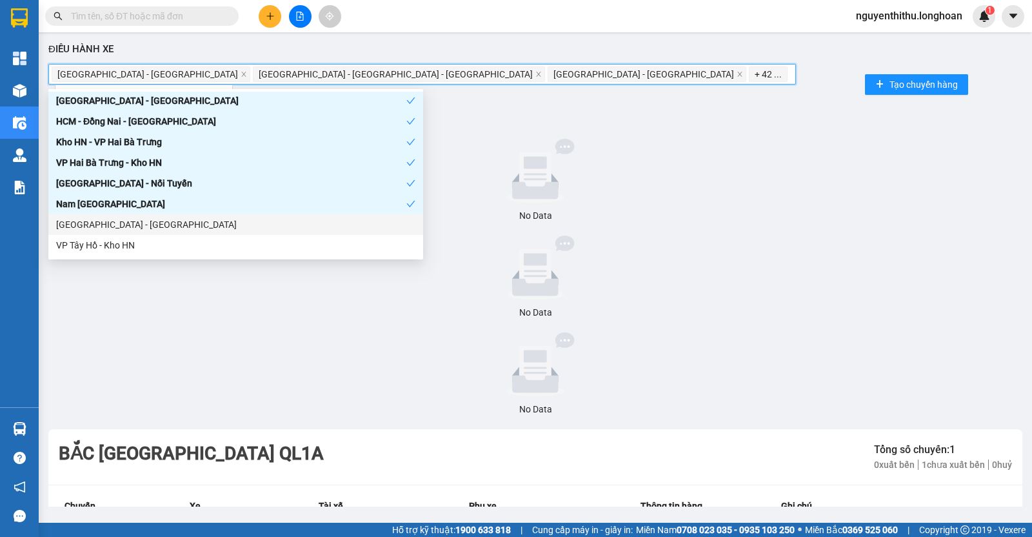
click at [143, 230] on div "[GEOGRAPHIC_DATA] - [GEOGRAPHIC_DATA]" at bounding box center [235, 224] width 359 height 14
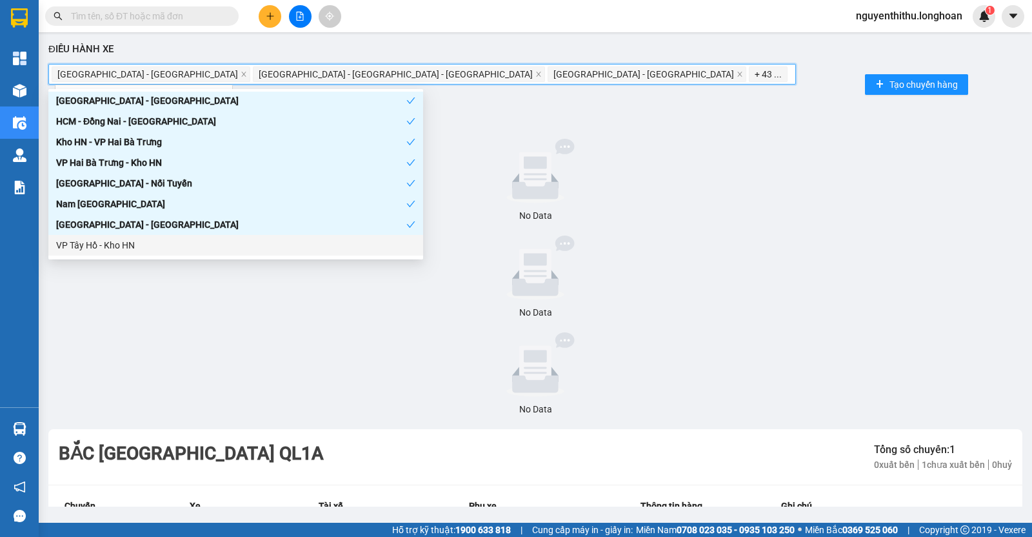
click at [144, 244] on div "VP Tây Hồ - Kho HN" at bounding box center [235, 245] width 359 height 14
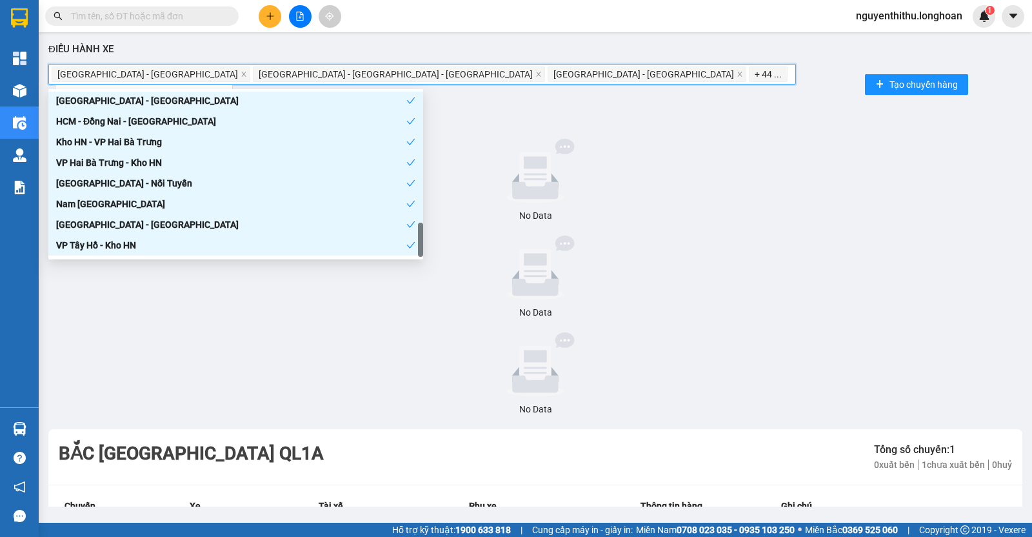
scroll to position [825, 0]
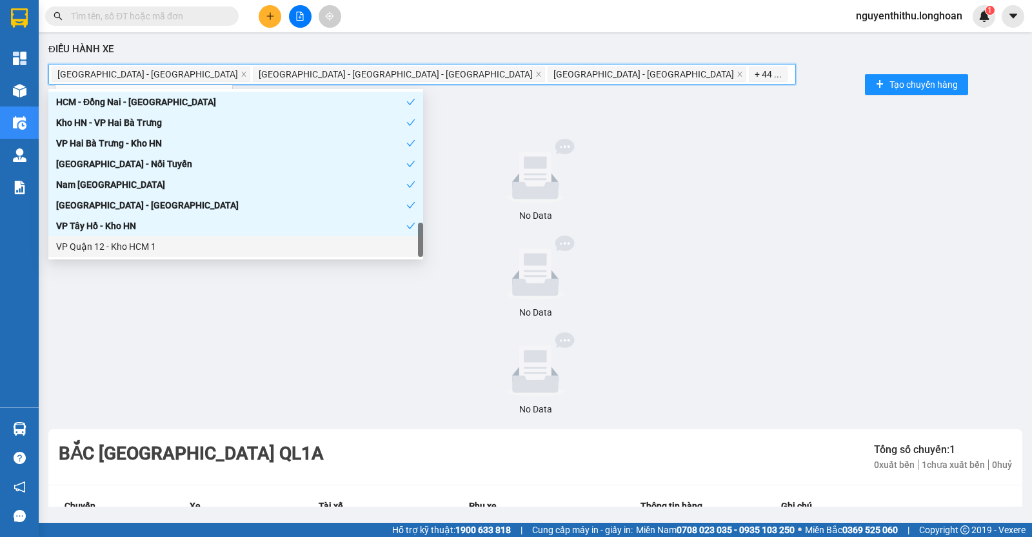
click at [169, 252] on div "VP Quận 12 - Kho HCM 1" at bounding box center [235, 246] width 359 height 14
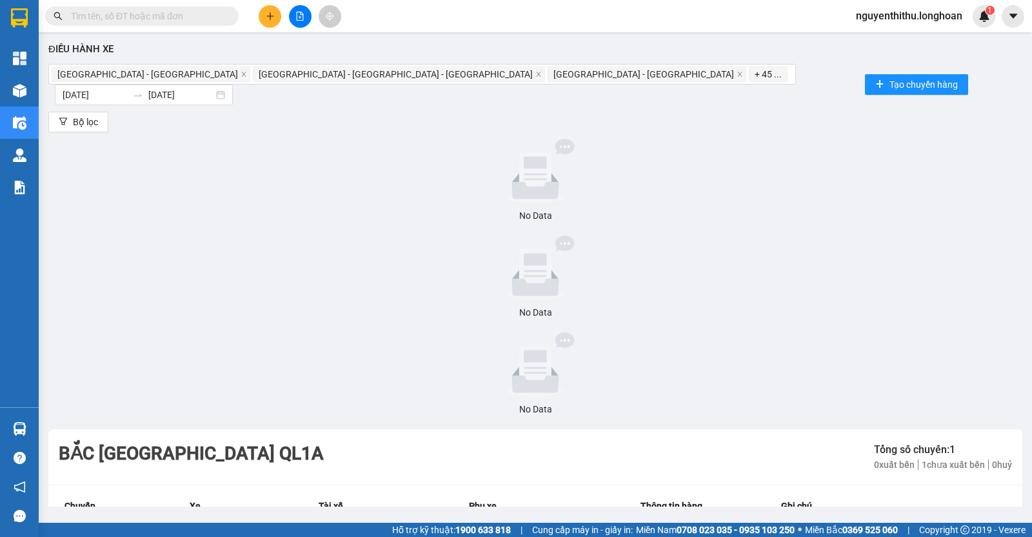
click at [729, 208] on div "No Data" at bounding box center [535, 215] width 963 height 14
click at [128, 88] on input "[DATE]" at bounding box center [95, 95] width 65 height 14
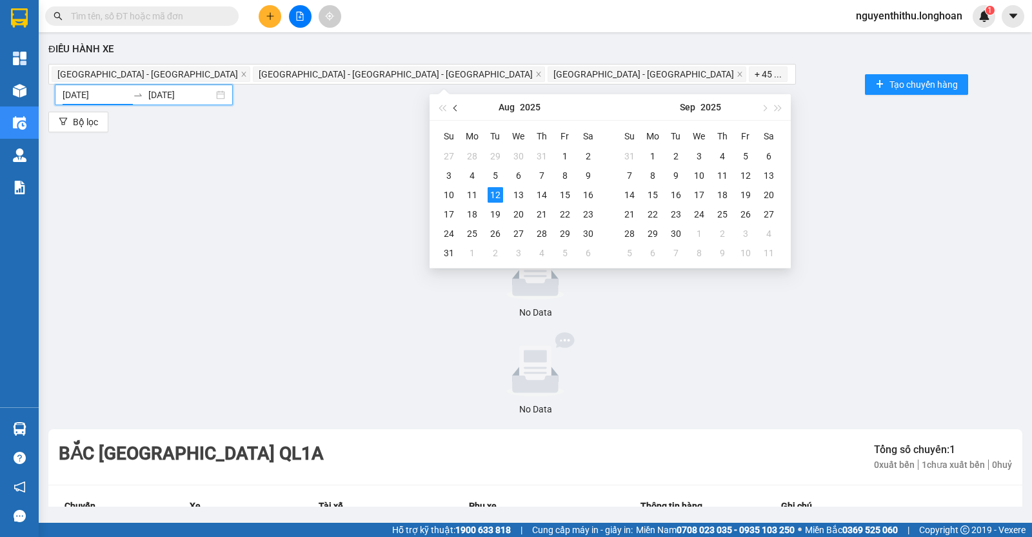
click at [460, 112] on button "button" at bounding box center [456, 107] width 14 height 26
type input "[DATE]"
click at [497, 153] on div "1" at bounding box center [495, 155] width 15 height 15
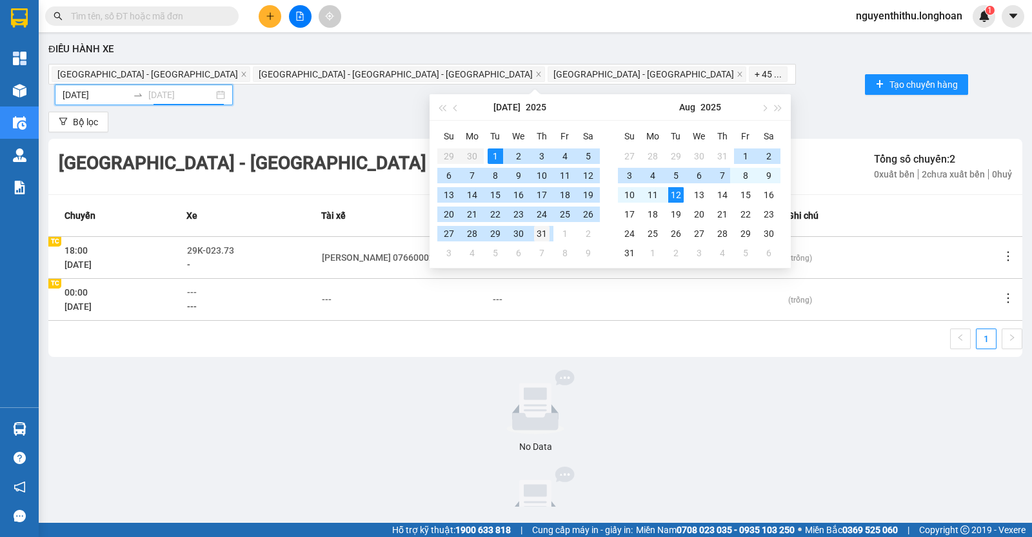
type input "[DATE]"
click at [542, 237] on div "31" at bounding box center [541, 233] width 15 height 15
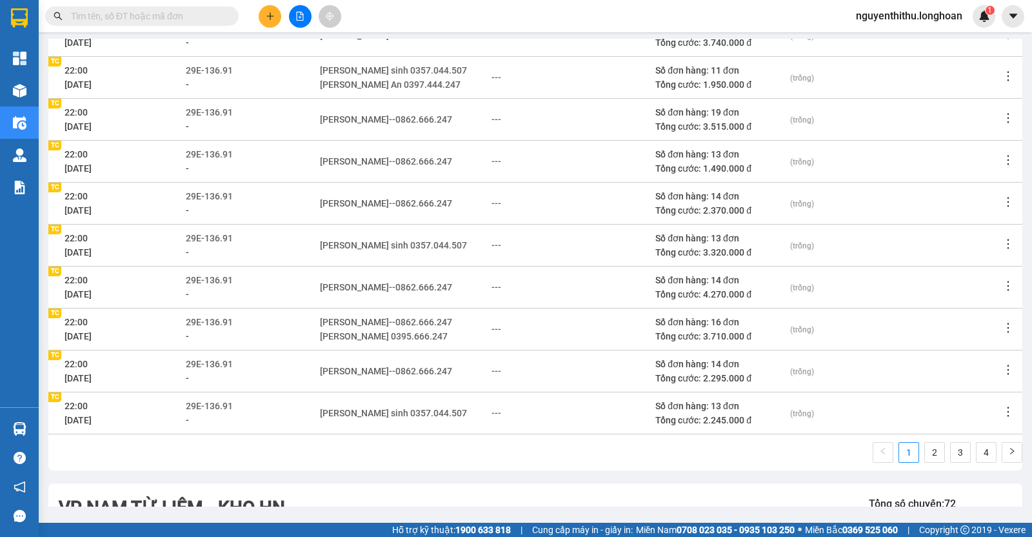
scroll to position [2256, 0]
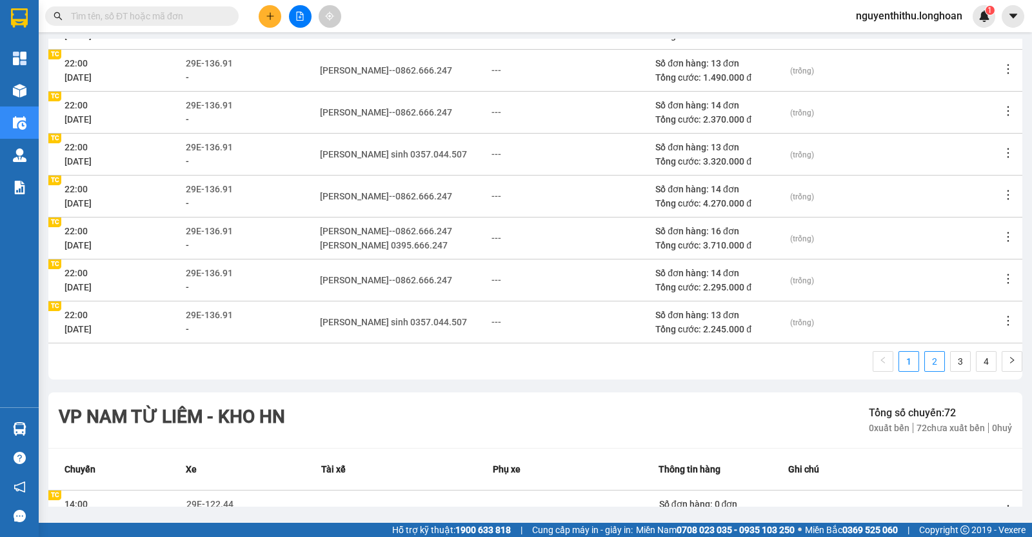
click at [928, 351] on link "2" at bounding box center [934, 360] width 19 height 19
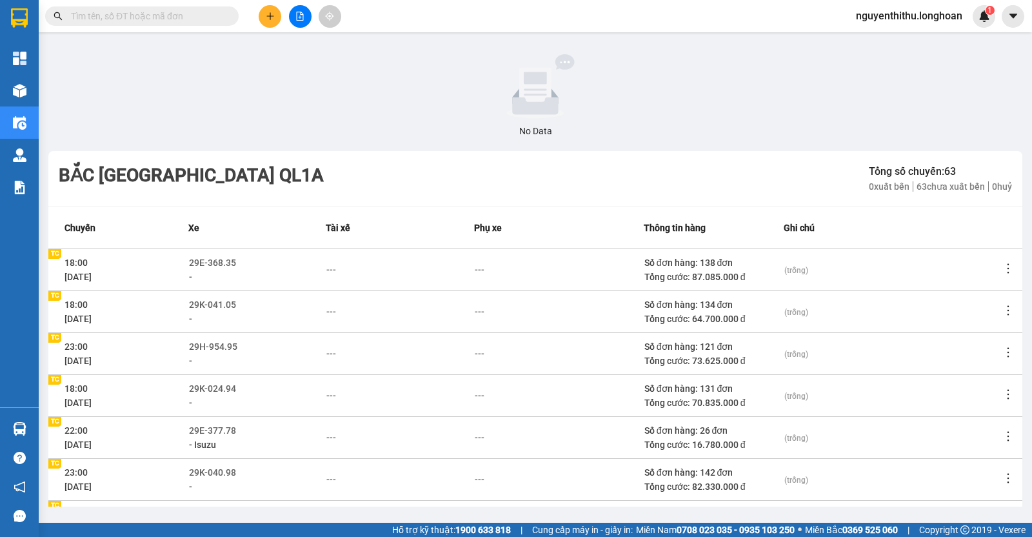
scroll to position [322, 0]
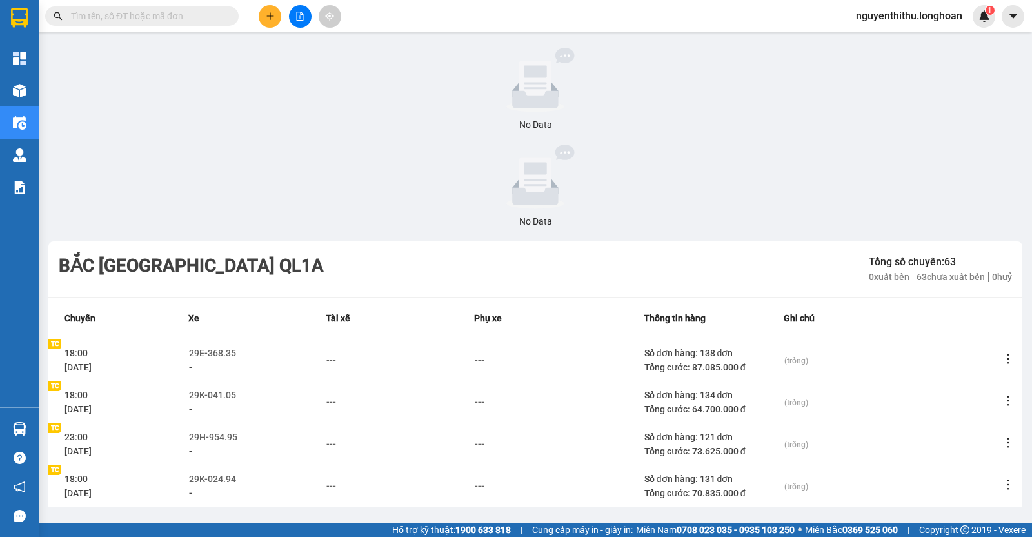
click at [793, 99] on div "No Data" at bounding box center [535, 90] width 963 height 84
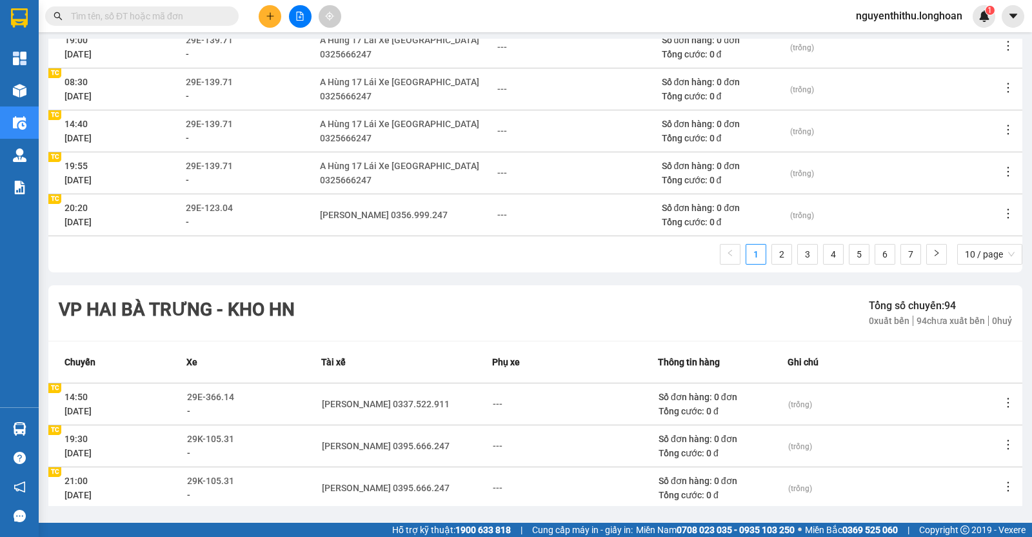
scroll to position [4030, 0]
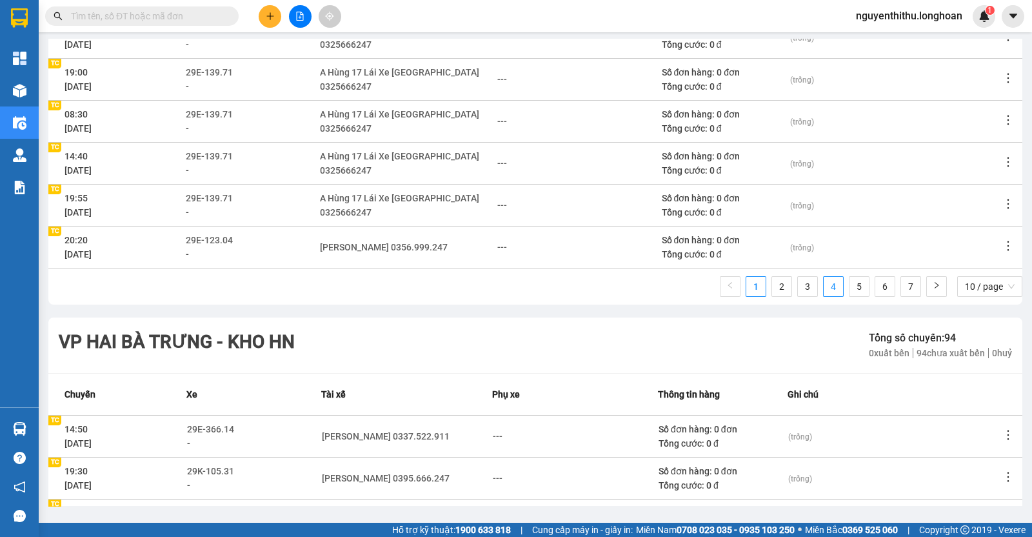
click at [824, 277] on link "4" at bounding box center [833, 286] width 19 height 19
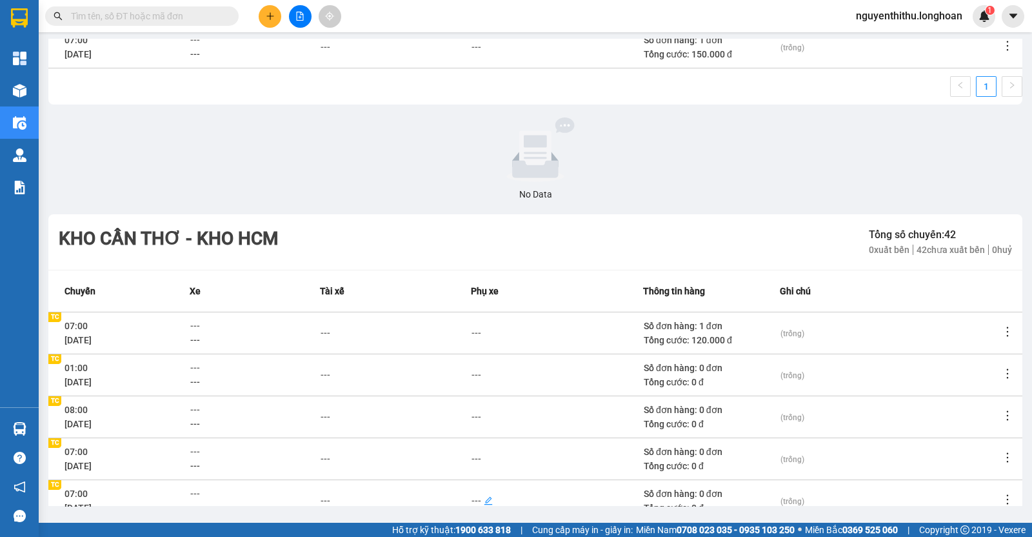
scroll to position [13865, 0]
